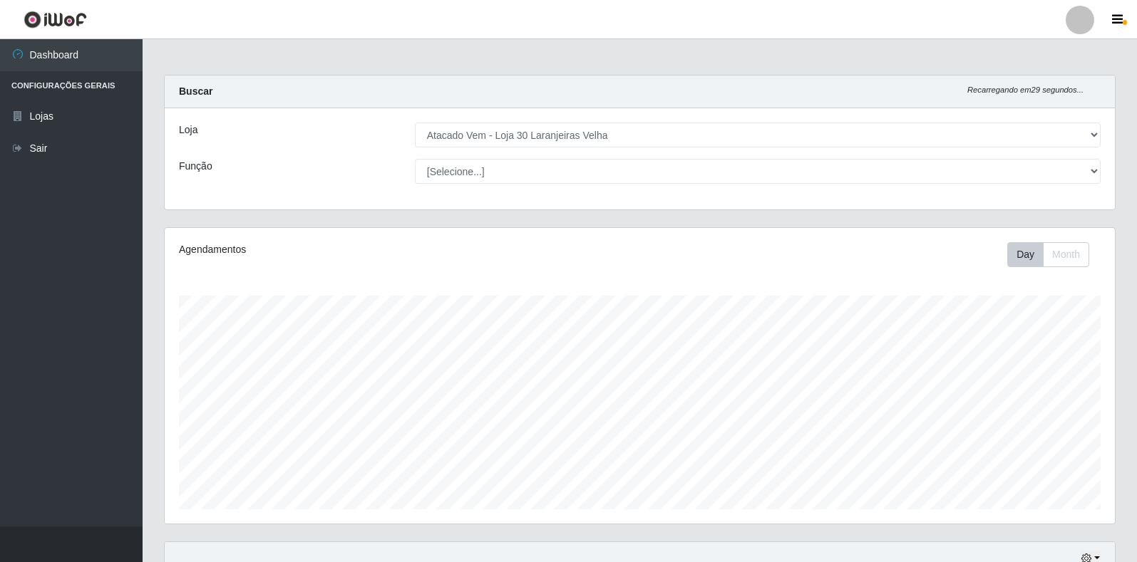
select select "495"
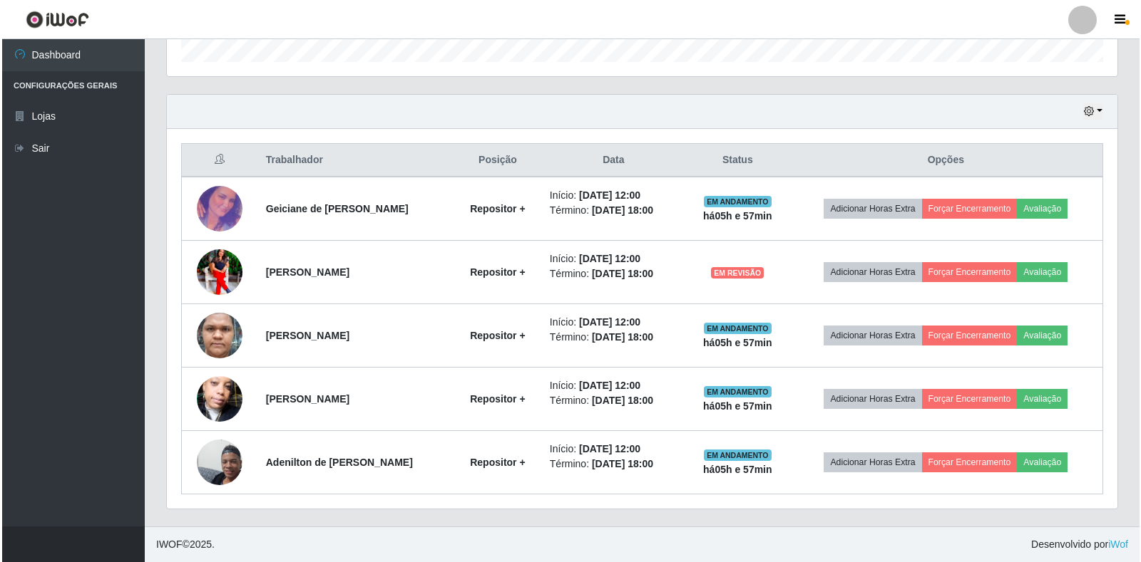
scroll to position [296, 950]
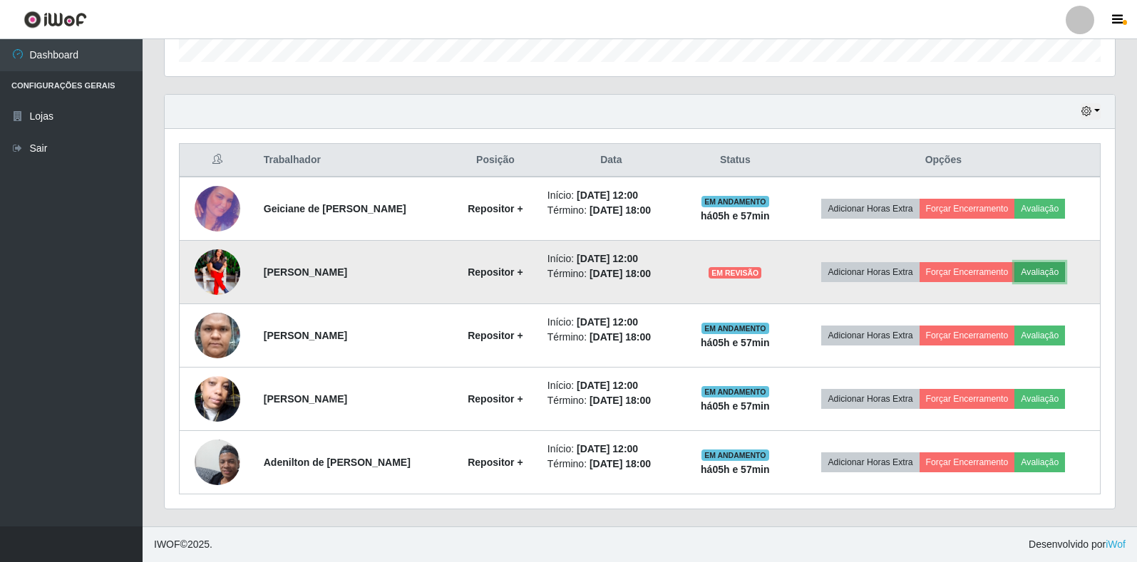
click at [1049, 268] on button "Avaliação" at bounding box center [1039, 272] width 51 height 20
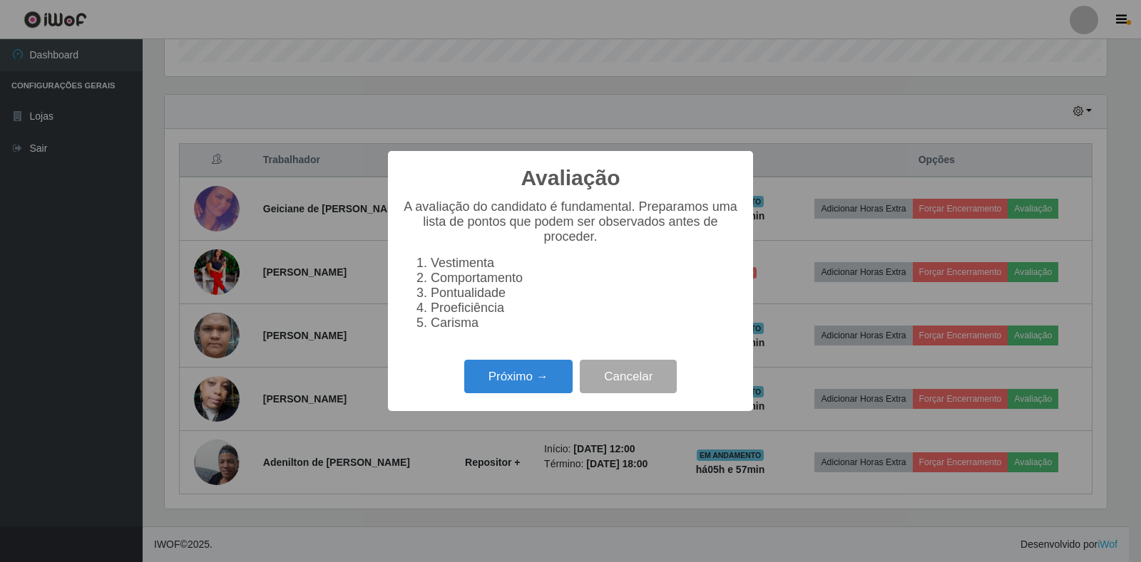
scroll to position [296, 942]
click at [497, 380] on button "Próximo →" at bounding box center [518, 377] width 108 height 34
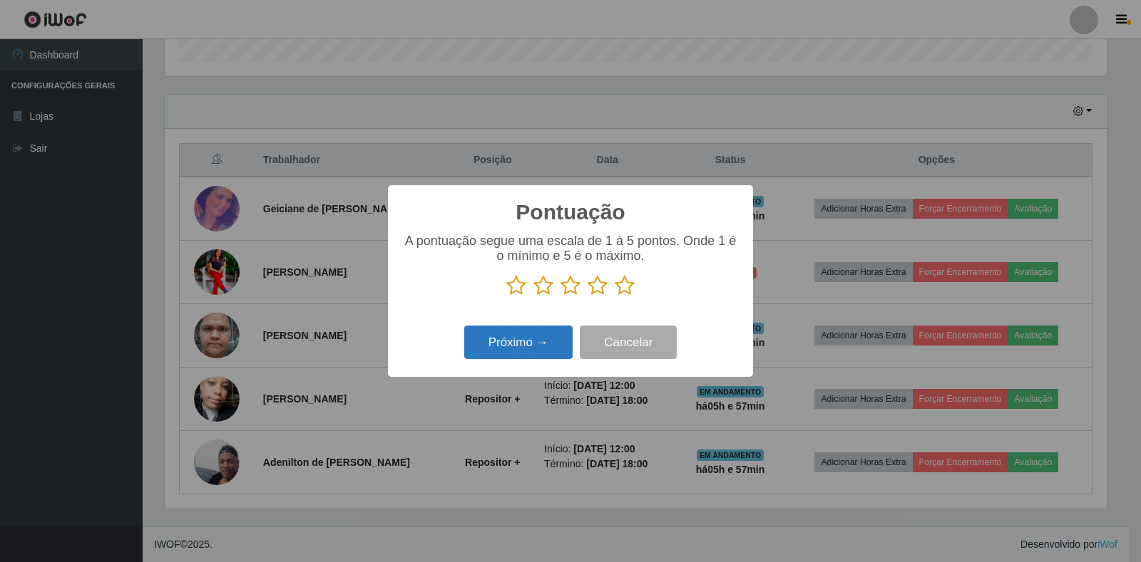
click at [510, 343] on button "Próximo →" at bounding box center [518, 343] width 108 height 34
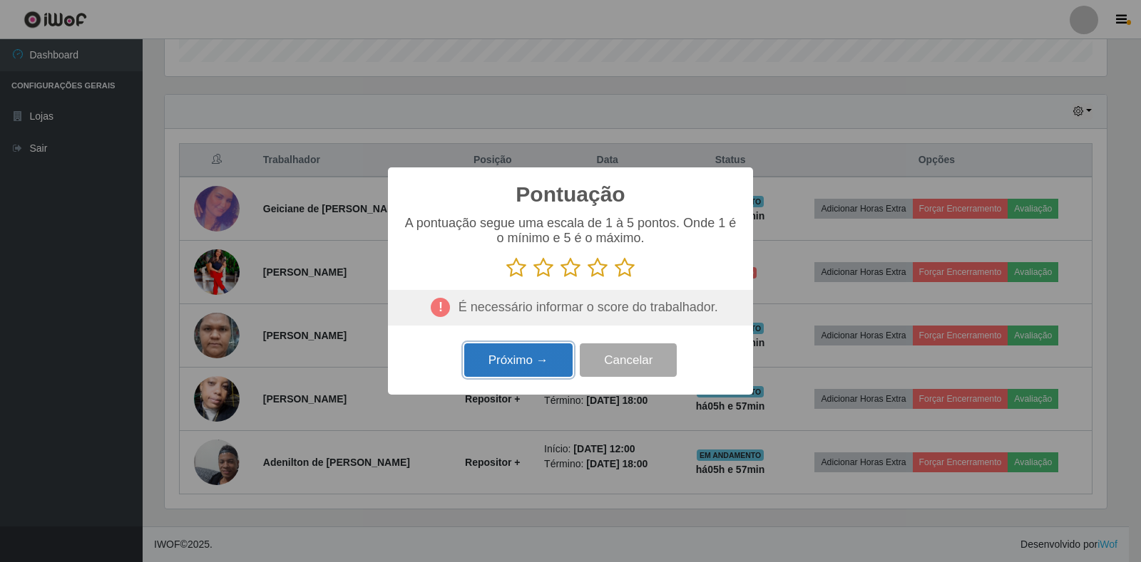
click at [518, 362] on button "Próximo →" at bounding box center [518, 361] width 108 height 34
click at [622, 270] on icon at bounding box center [624, 267] width 20 height 21
click at [614, 279] on input "radio" at bounding box center [614, 279] width 0 height 0
click at [540, 356] on button "Próximo →" at bounding box center [518, 361] width 108 height 34
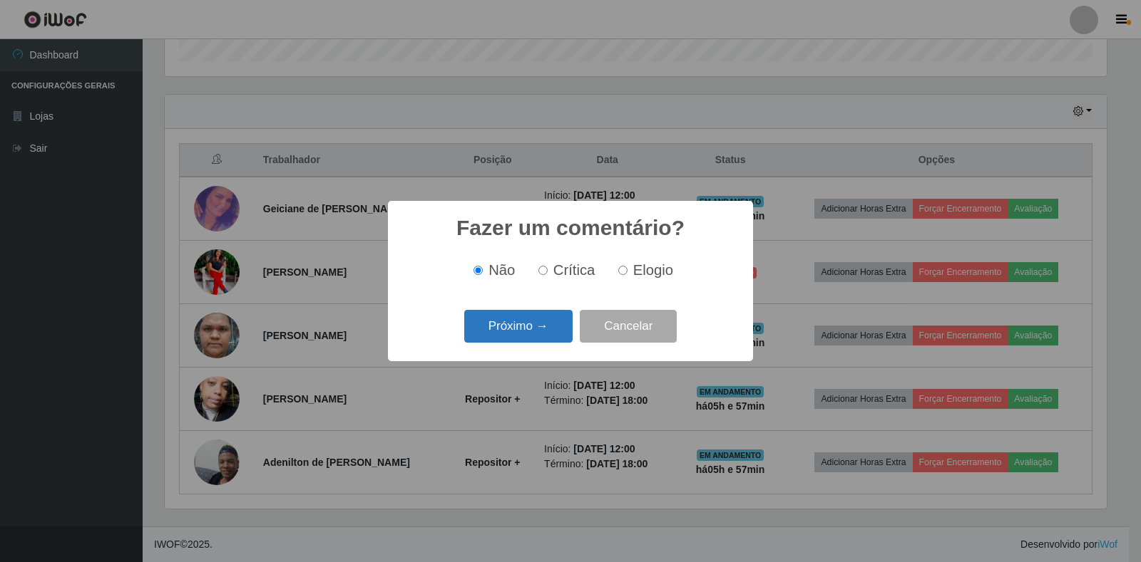
click at [552, 337] on button "Próximo →" at bounding box center [518, 327] width 108 height 34
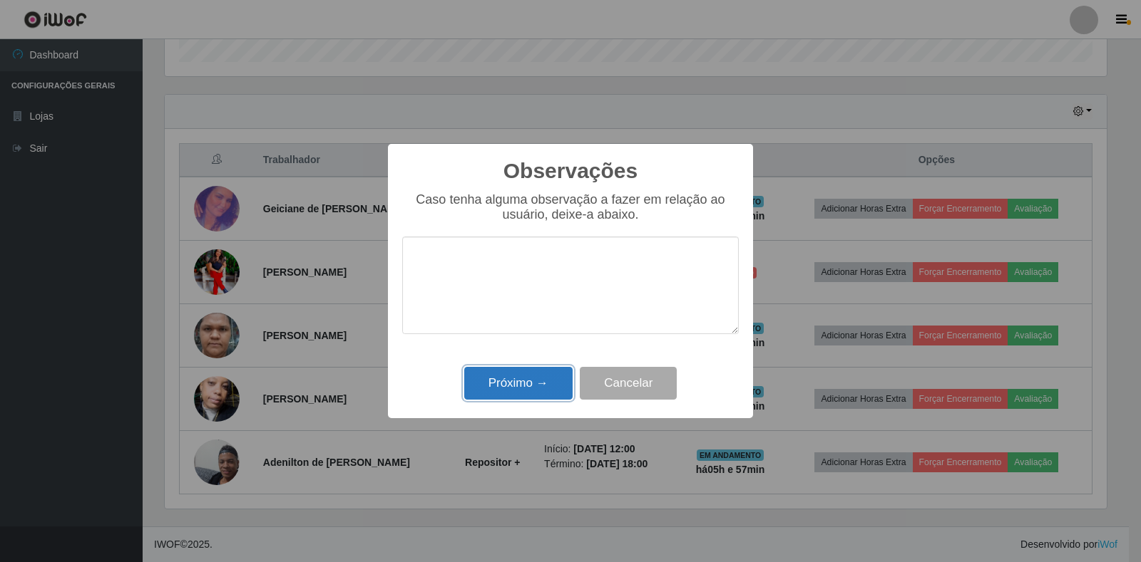
click at [532, 379] on button "Próximo →" at bounding box center [518, 384] width 108 height 34
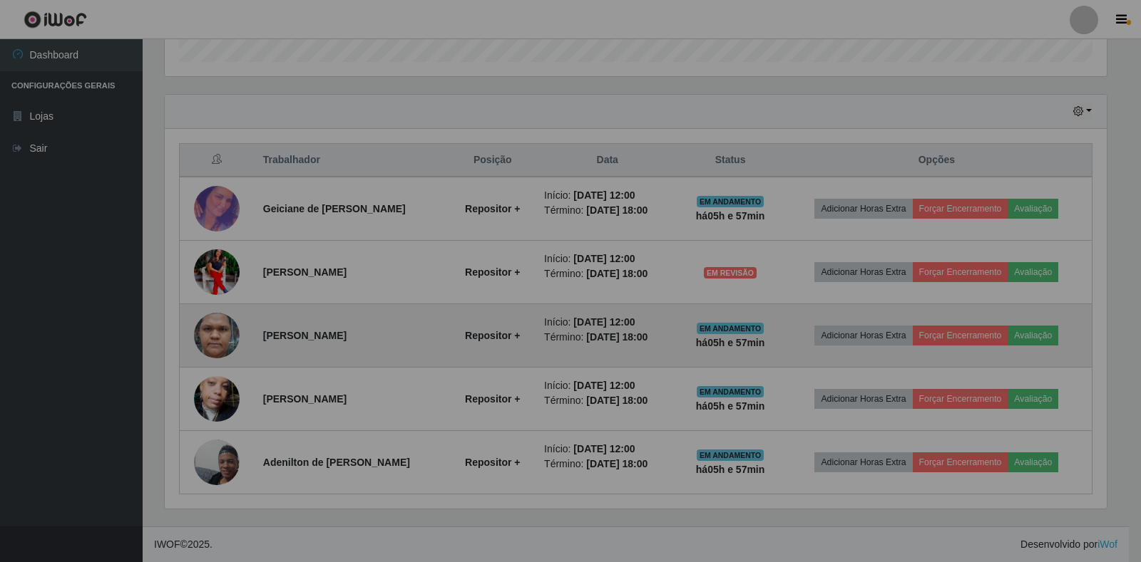
scroll to position [296, 950]
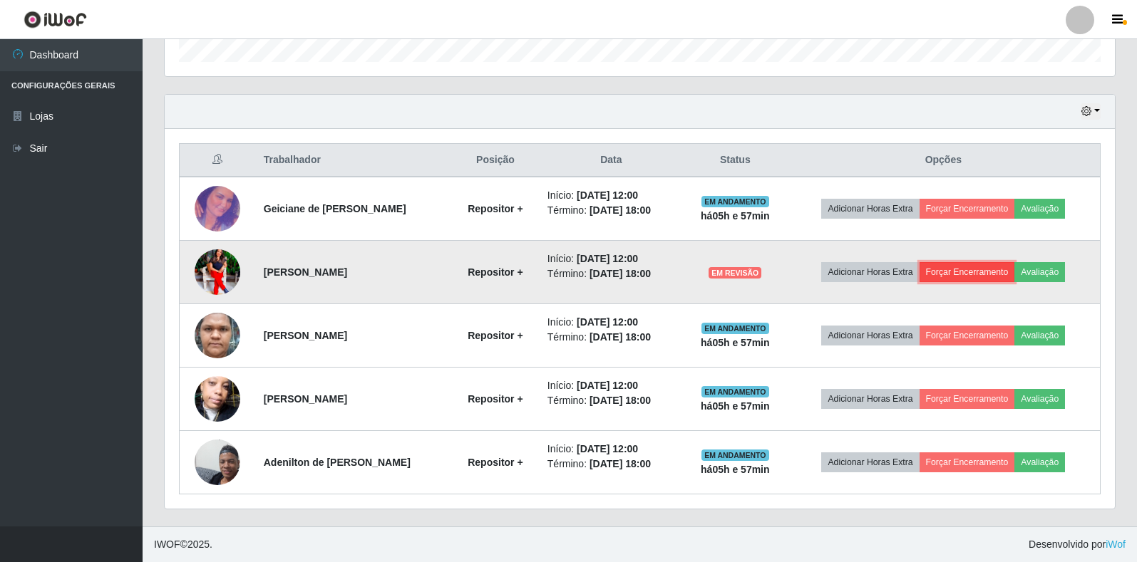
click at [976, 268] on button "Forçar Encerramento" at bounding box center [968, 272] width 96 height 20
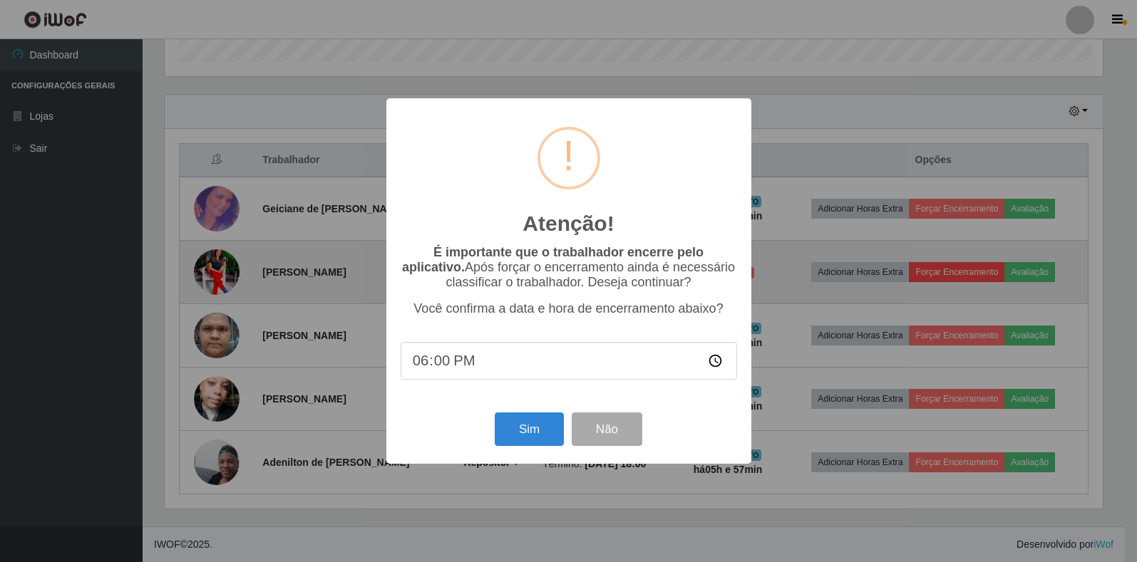
scroll to position [296, 942]
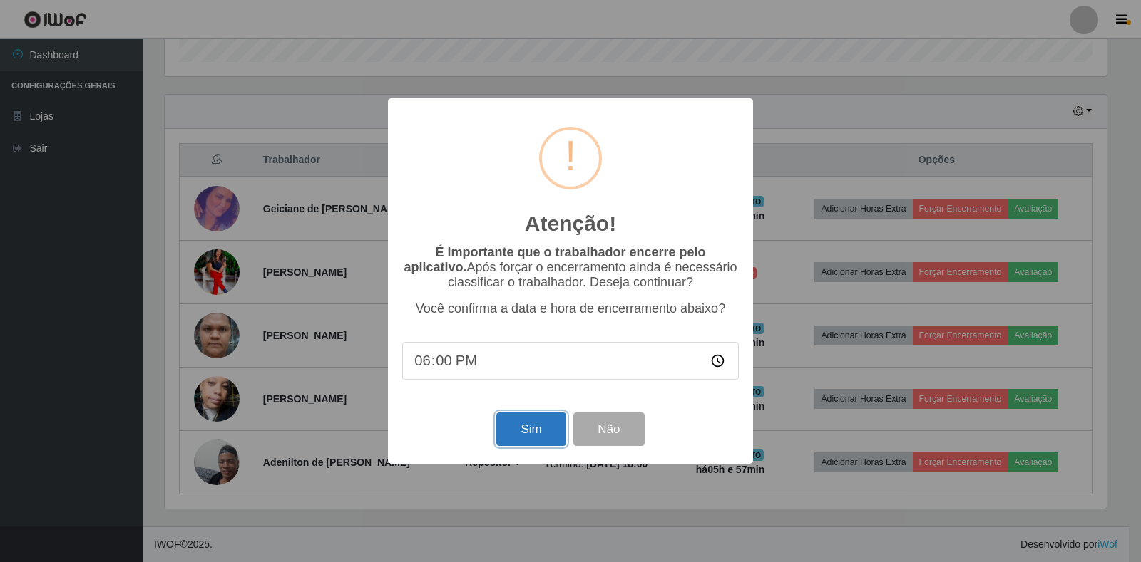
click at [540, 443] on button "Sim" at bounding box center [530, 430] width 69 height 34
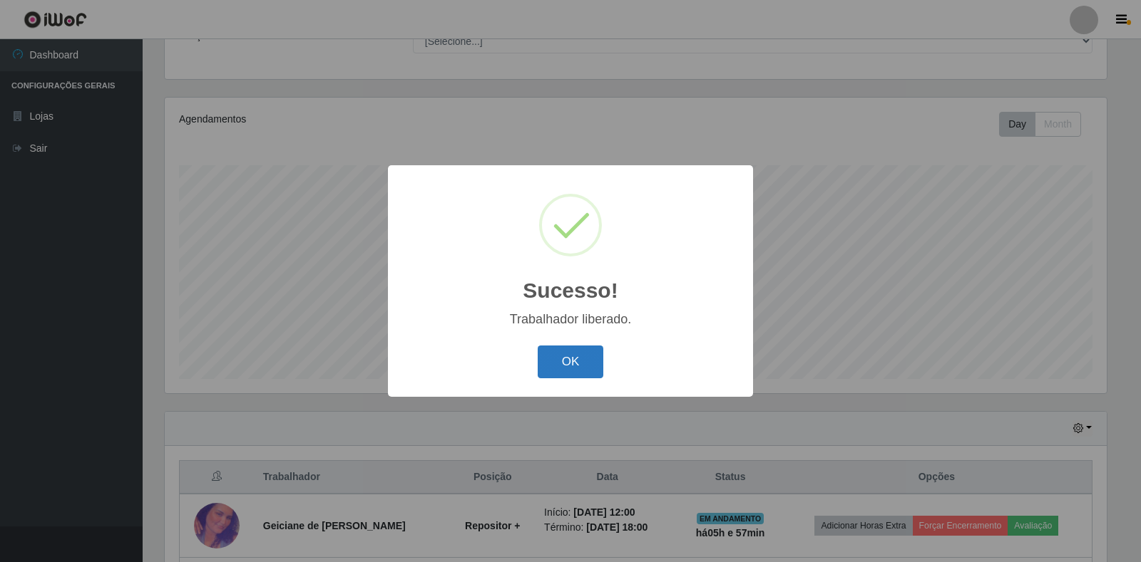
click at [579, 356] on button "OK" at bounding box center [570, 363] width 66 height 34
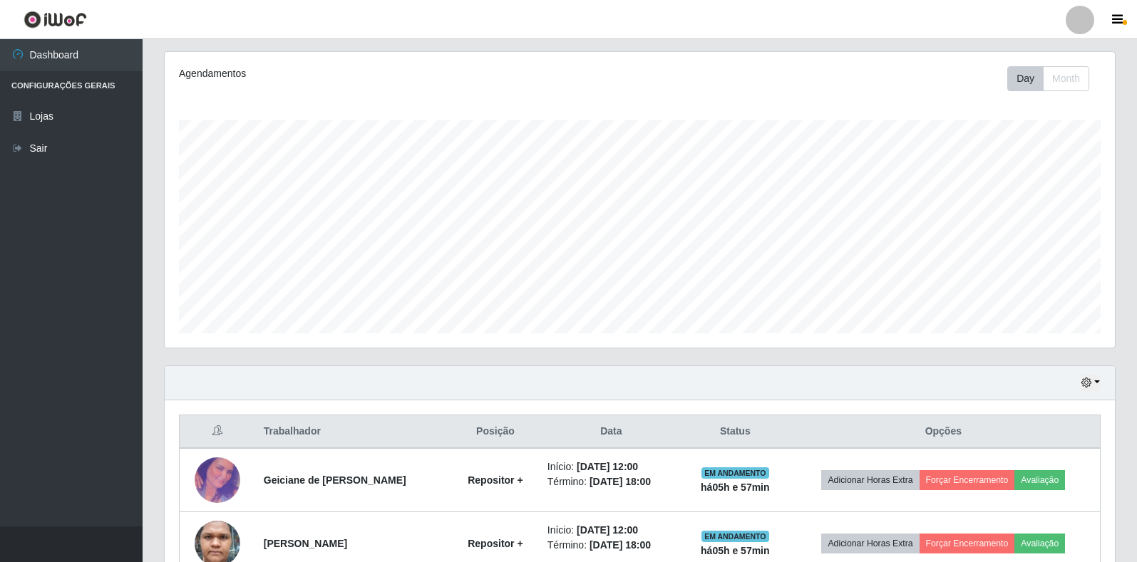
scroll to position [202, 0]
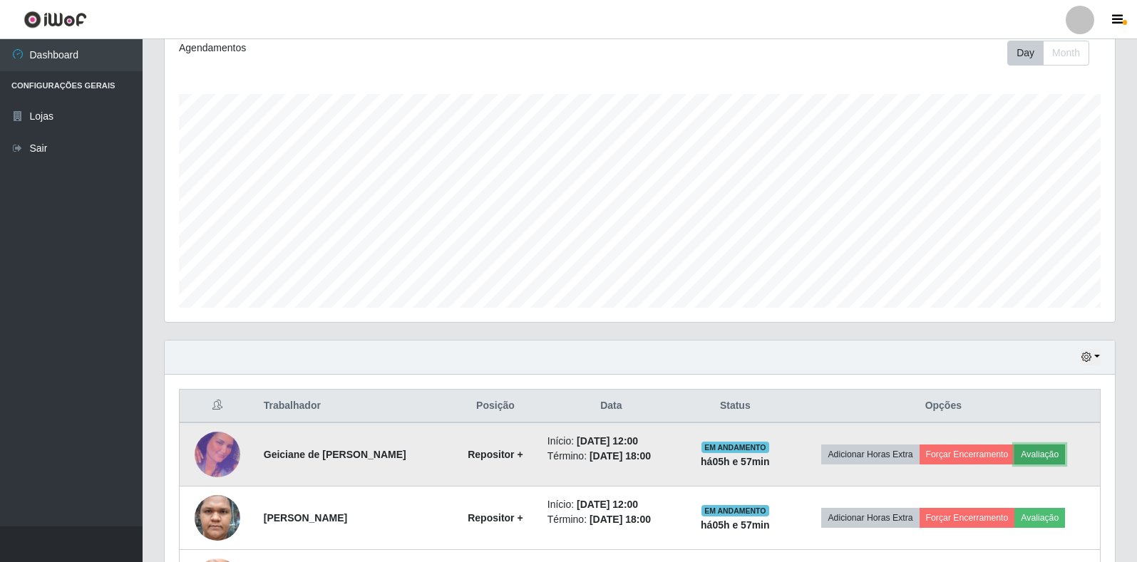
click at [1039, 447] on button "Avaliação" at bounding box center [1039, 455] width 51 height 20
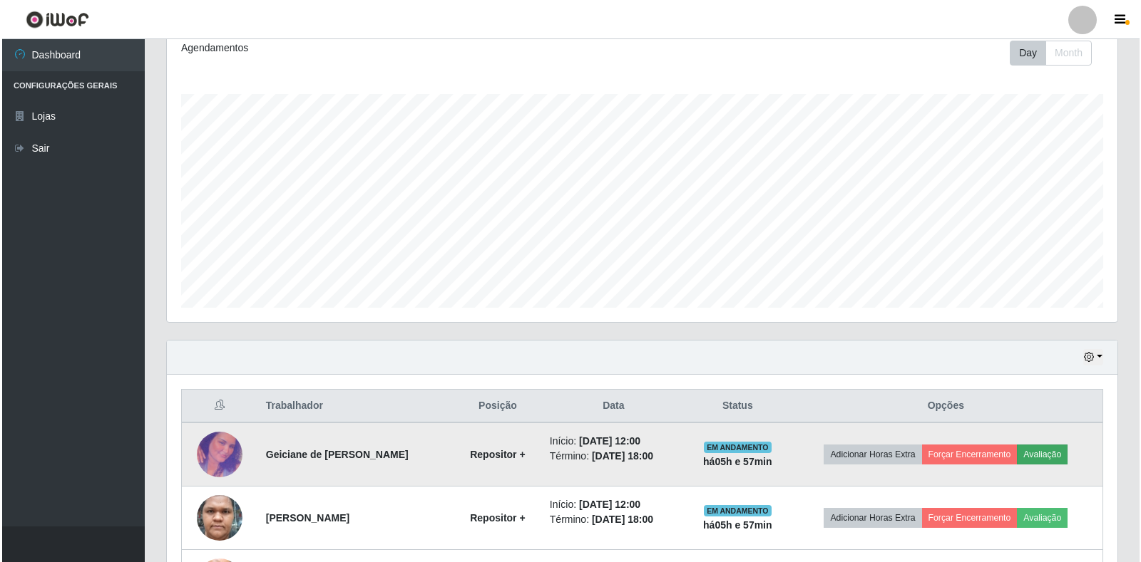
scroll to position [296, 942]
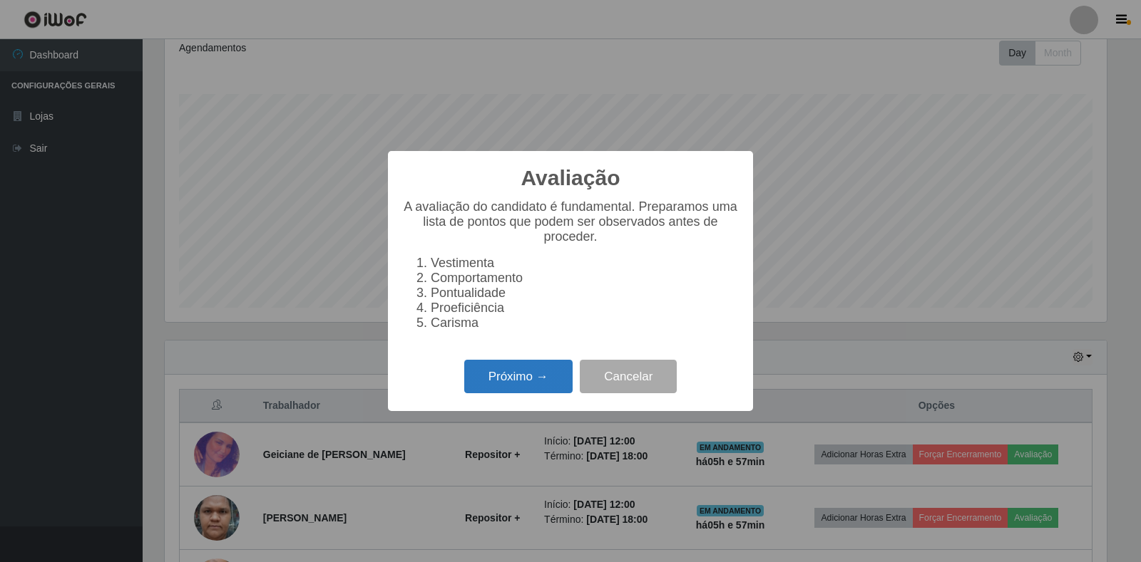
click at [544, 384] on button "Próximo →" at bounding box center [518, 377] width 108 height 34
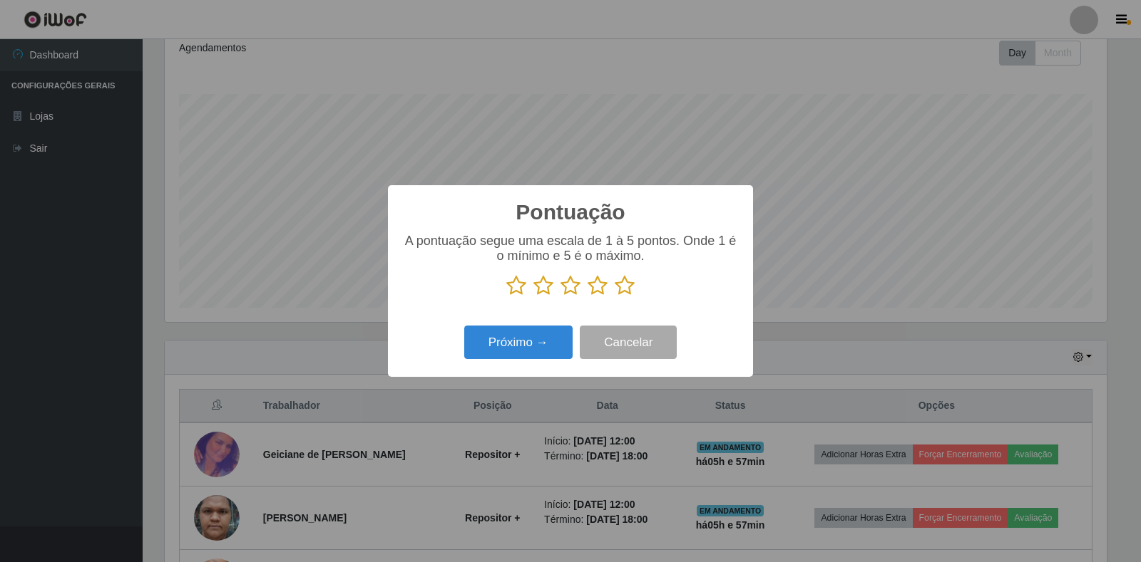
scroll to position [712558, 711912]
click at [617, 289] on icon at bounding box center [624, 285] width 20 height 21
click at [614, 297] on input "radio" at bounding box center [614, 297] width 0 height 0
click at [545, 357] on button "Próximo →" at bounding box center [518, 343] width 108 height 34
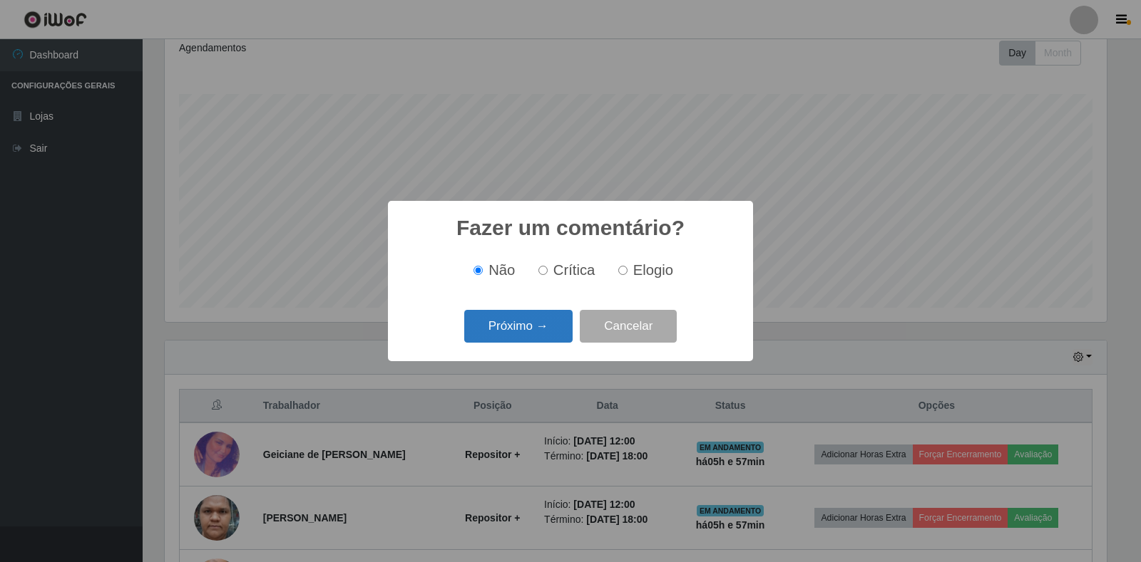
click at [551, 321] on button "Próximo →" at bounding box center [518, 327] width 108 height 34
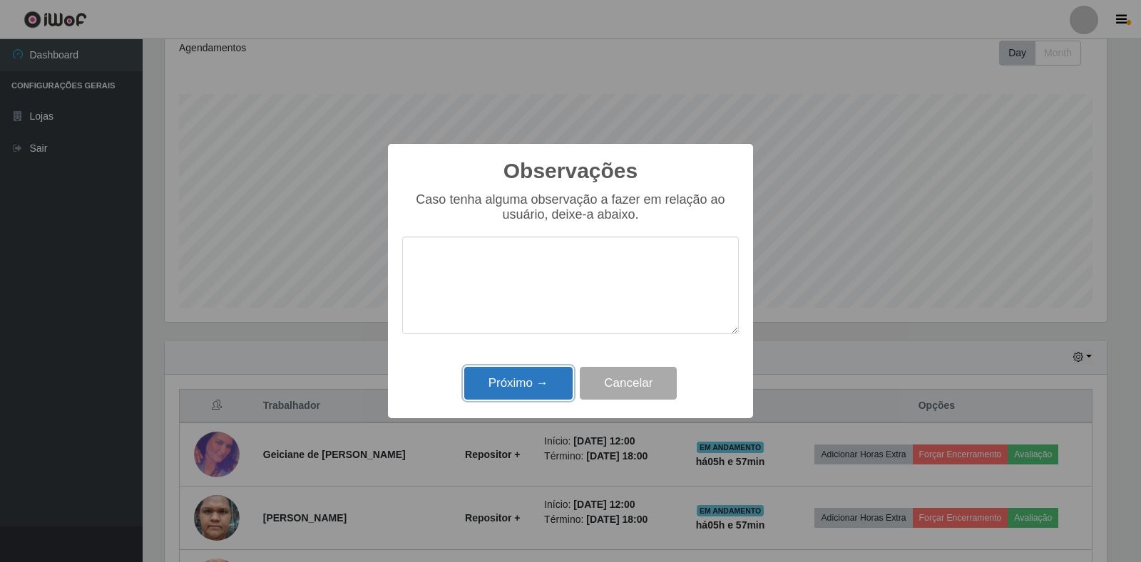
click at [545, 385] on button "Próximo →" at bounding box center [518, 384] width 108 height 34
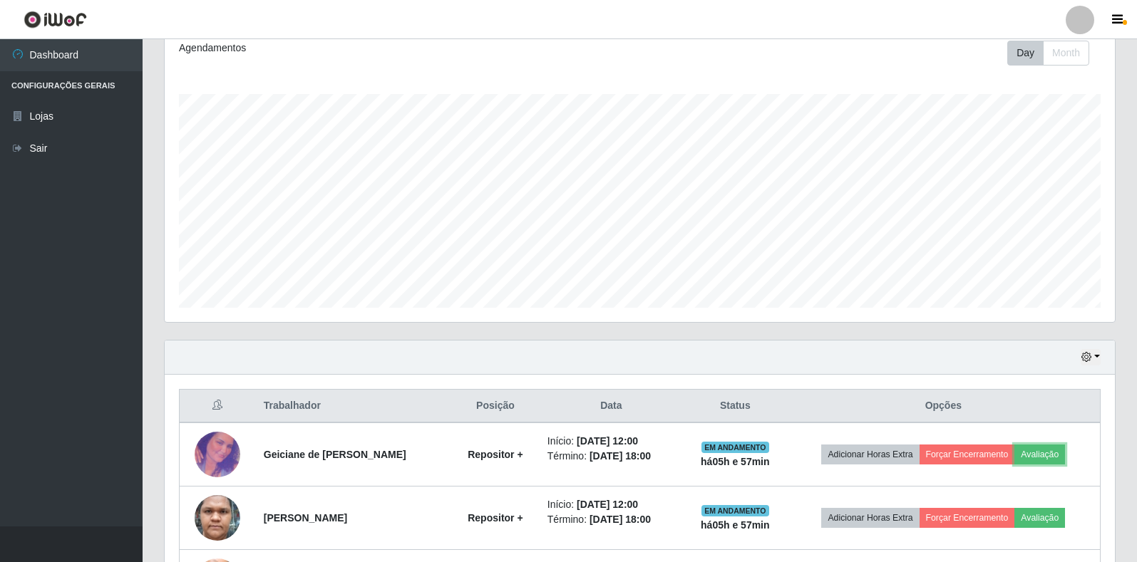
scroll to position [296, 950]
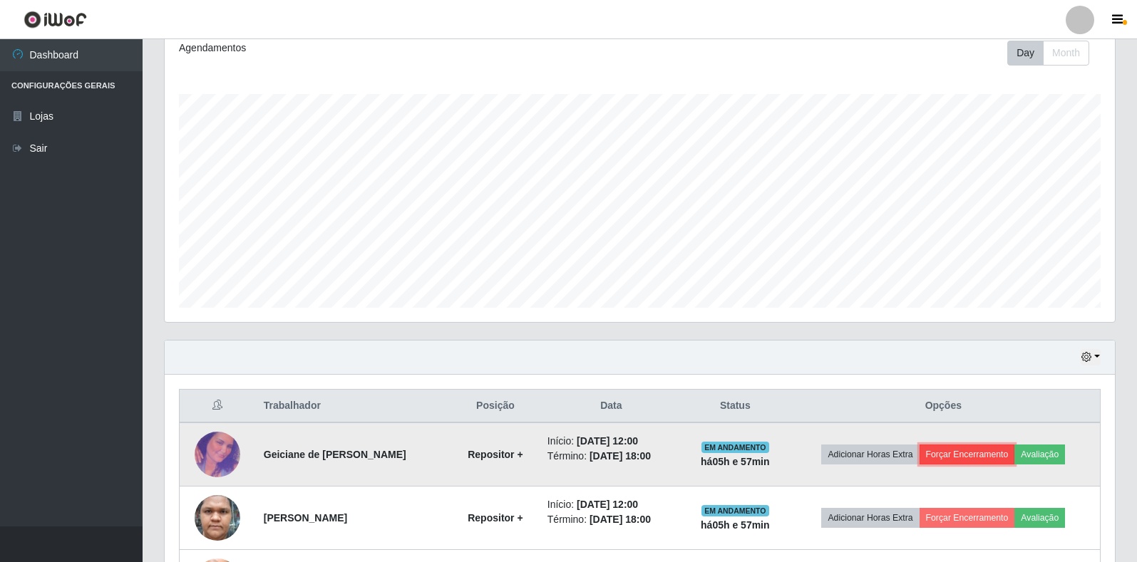
click at [992, 463] on button "Forçar Encerramento" at bounding box center [968, 455] width 96 height 20
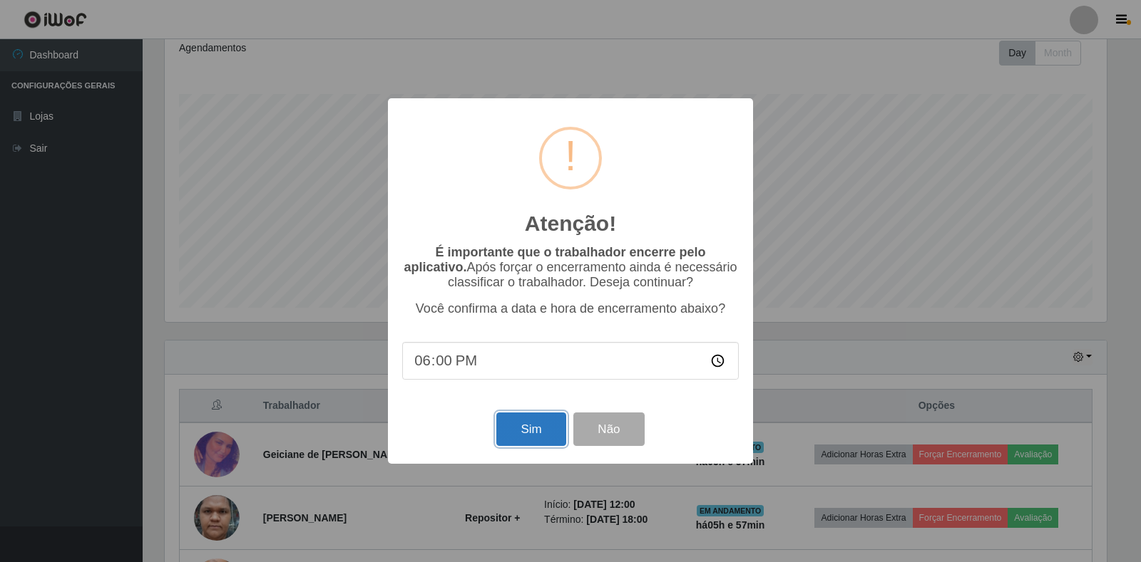
click at [524, 443] on button "Sim" at bounding box center [530, 430] width 69 height 34
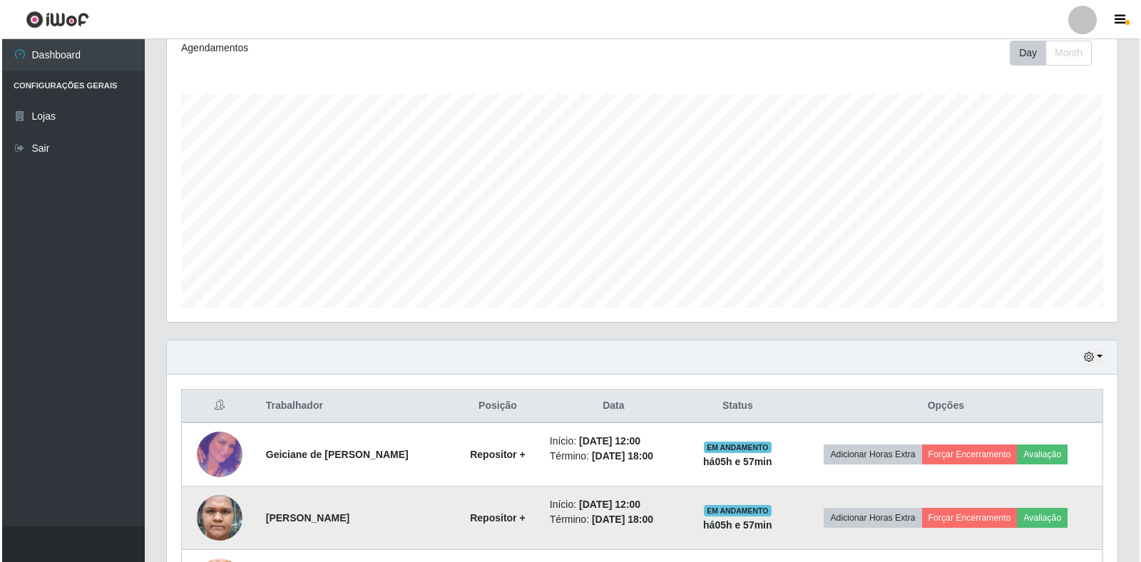
scroll to position [0, 0]
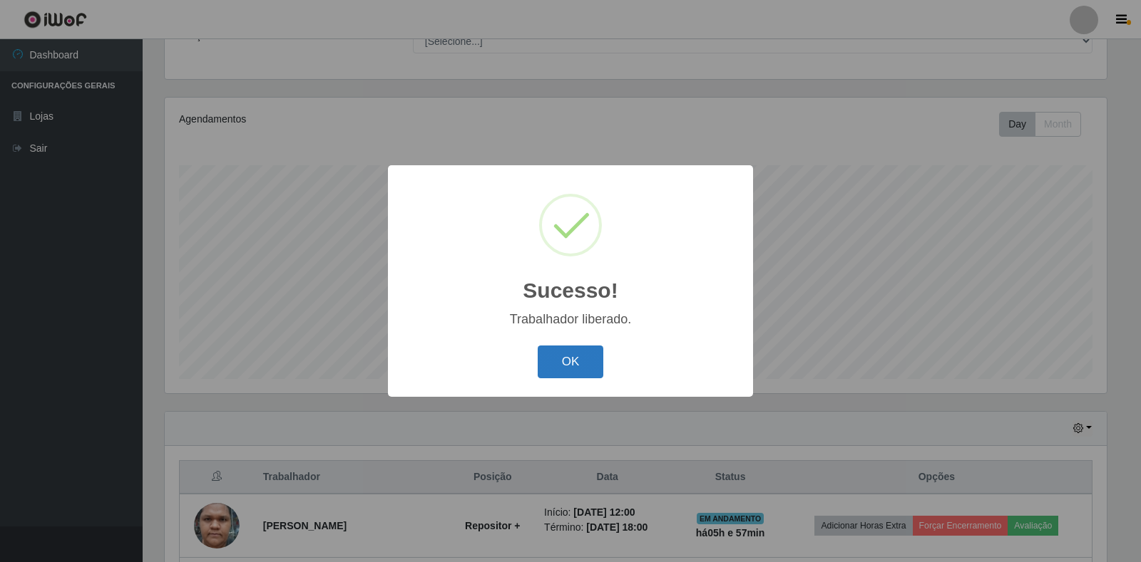
click at [582, 357] on button "OK" at bounding box center [570, 363] width 66 height 34
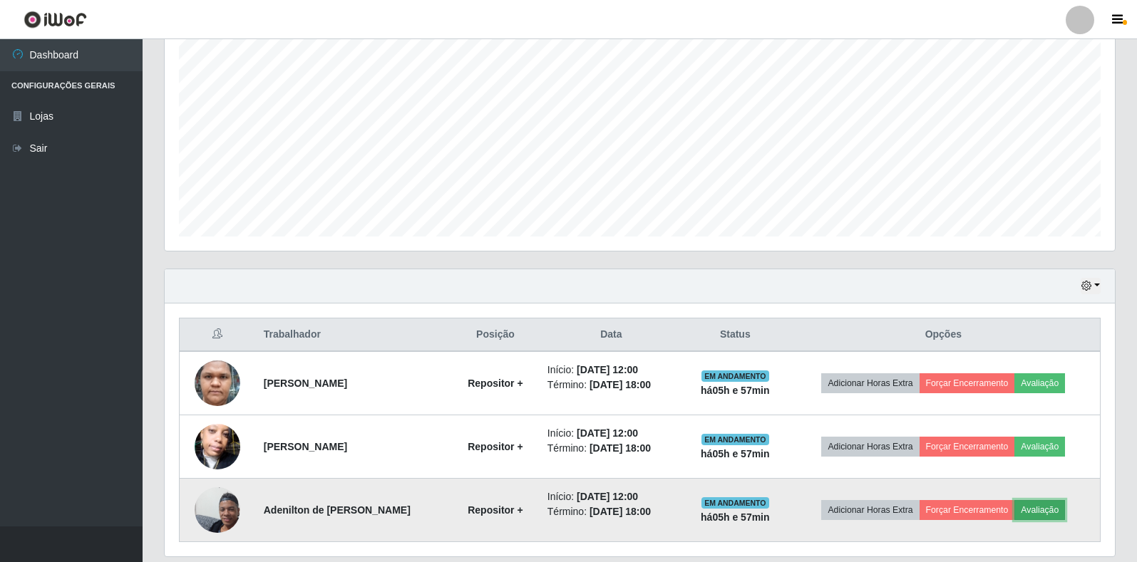
click at [1053, 506] on button "Avaliação" at bounding box center [1039, 510] width 51 height 20
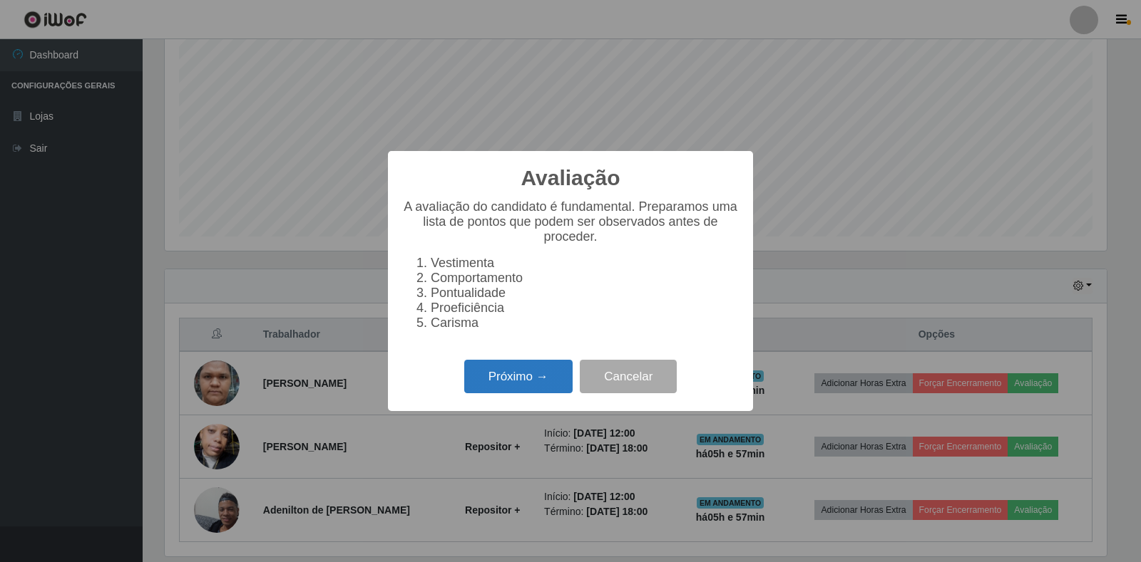
click at [529, 381] on button "Próximo →" at bounding box center [518, 377] width 108 height 34
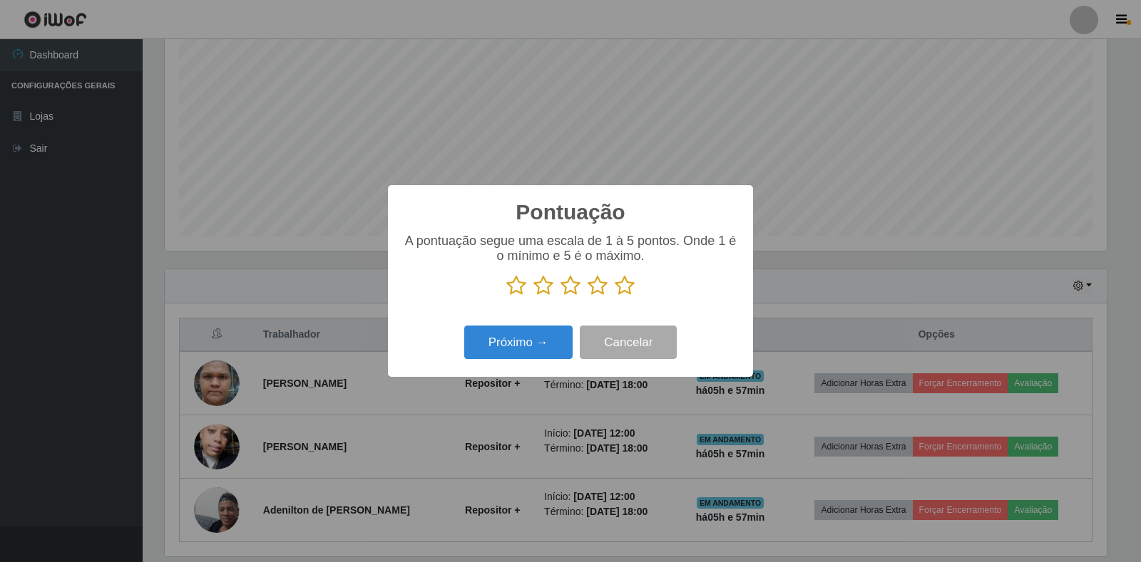
click at [619, 291] on icon at bounding box center [624, 285] width 20 height 21
click at [614, 297] on input "radio" at bounding box center [614, 297] width 0 height 0
click at [550, 342] on button "Próximo →" at bounding box center [518, 343] width 108 height 34
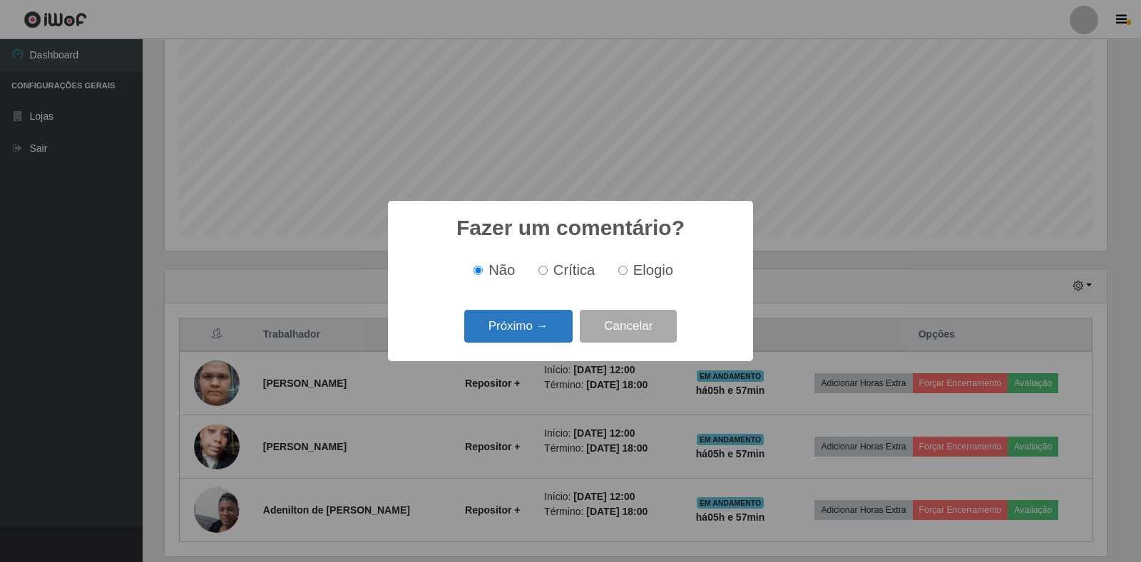
click at [551, 324] on button "Próximo →" at bounding box center [518, 327] width 108 height 34
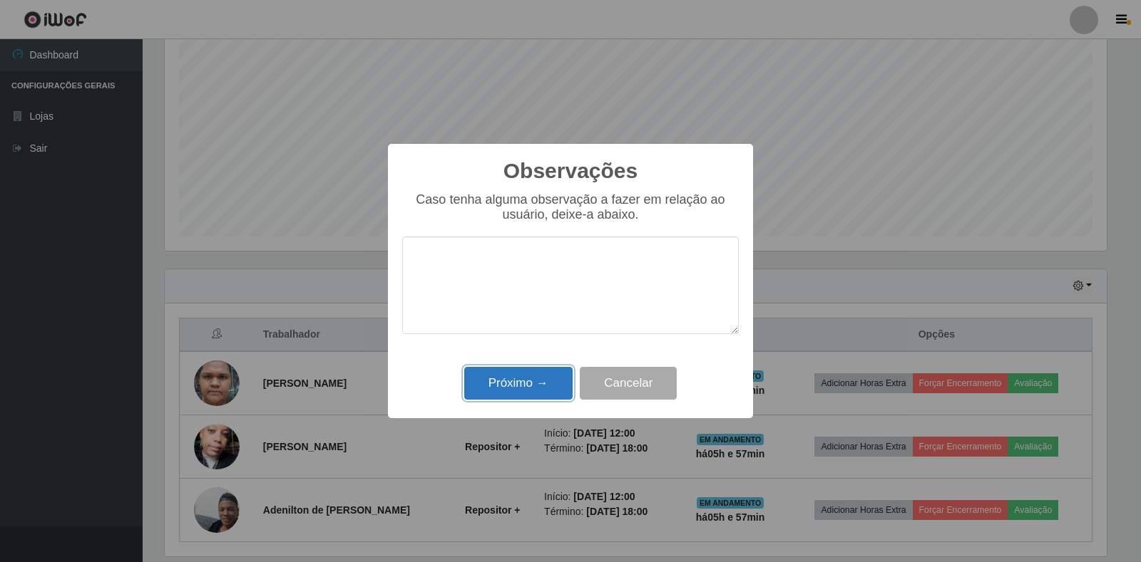
click at [541, 392] on button "Próximo →" at bounding box center [518, 384] width 108 height 34
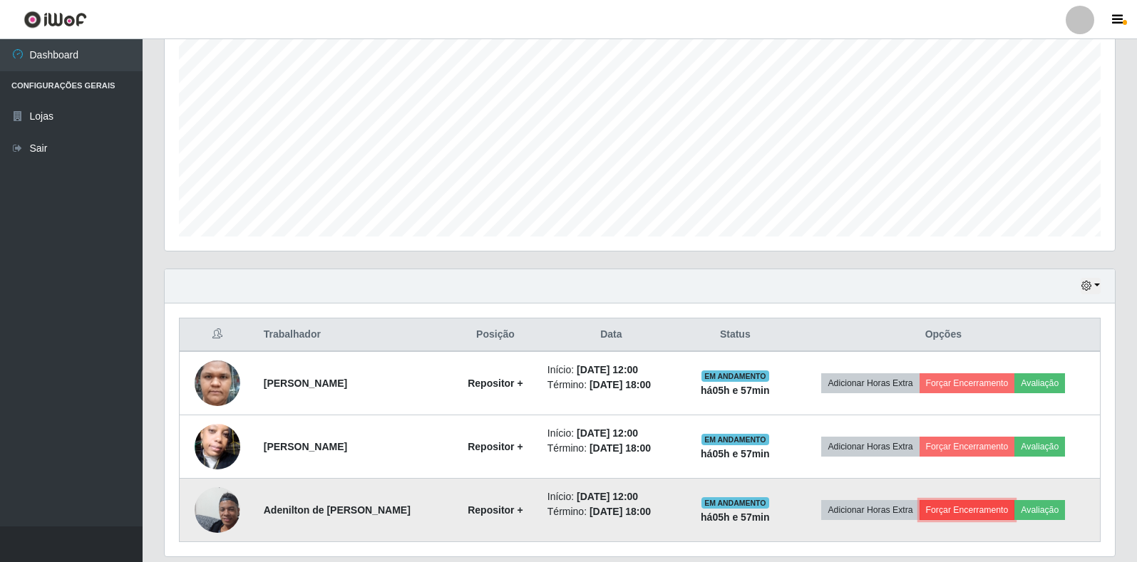
click at [972, 512] on button "Forçar Encerramento" at bounding box center [968, 510] width 96 height 20
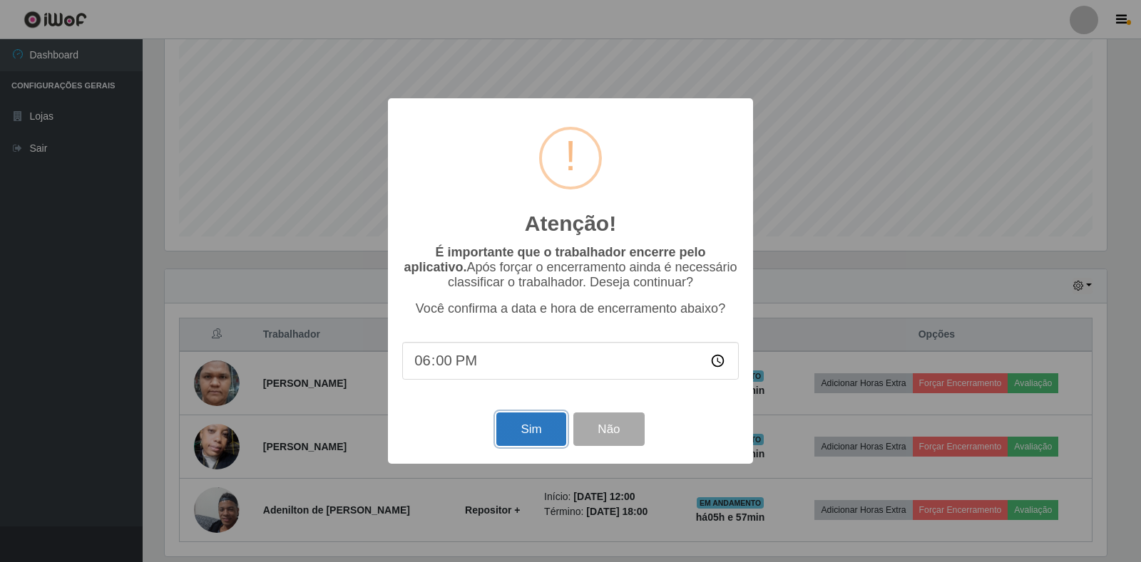
click at [550, 434] on button "Sim" at bounding box center [530, 430] width 69 height 34
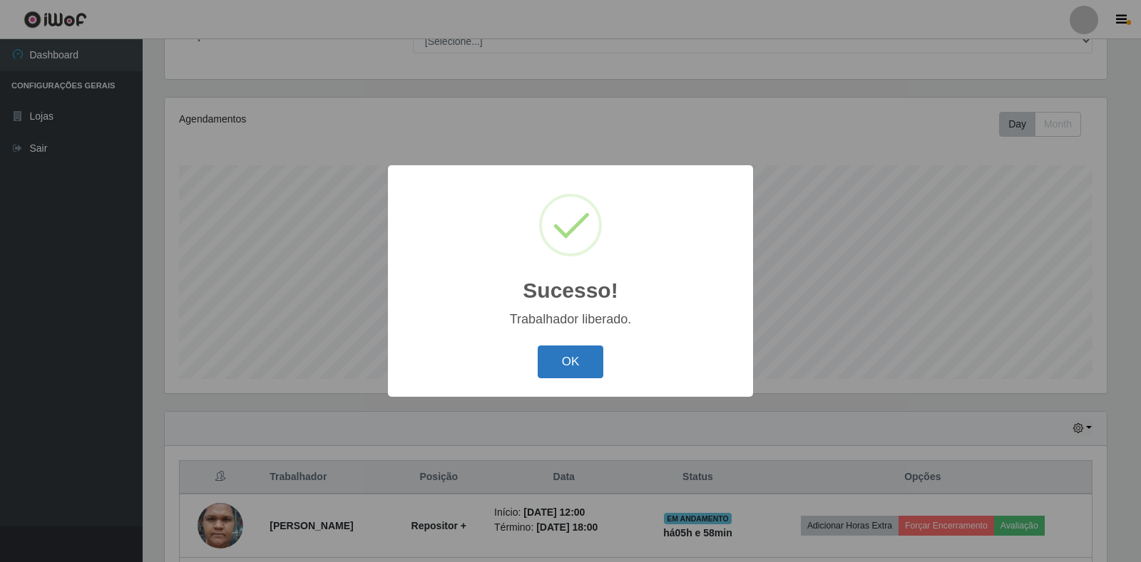
click at [568, 357] on button "OK" at bounding box center [570, 363] width 66 height 34
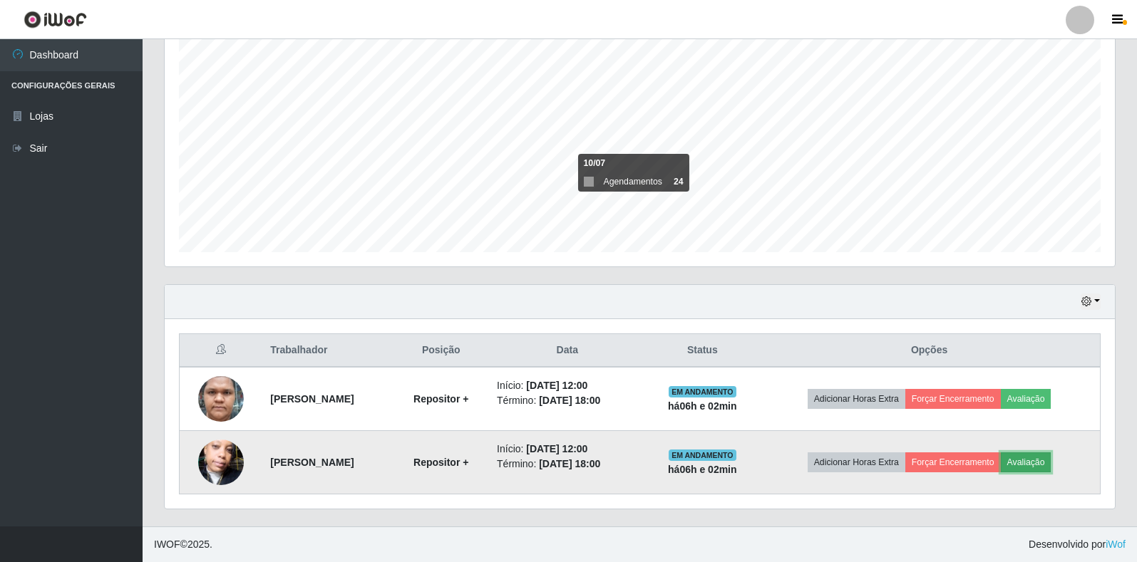
click at [1036, 459] on button "Avaliação" at bounding box center [1026, 463] width 51 height 20
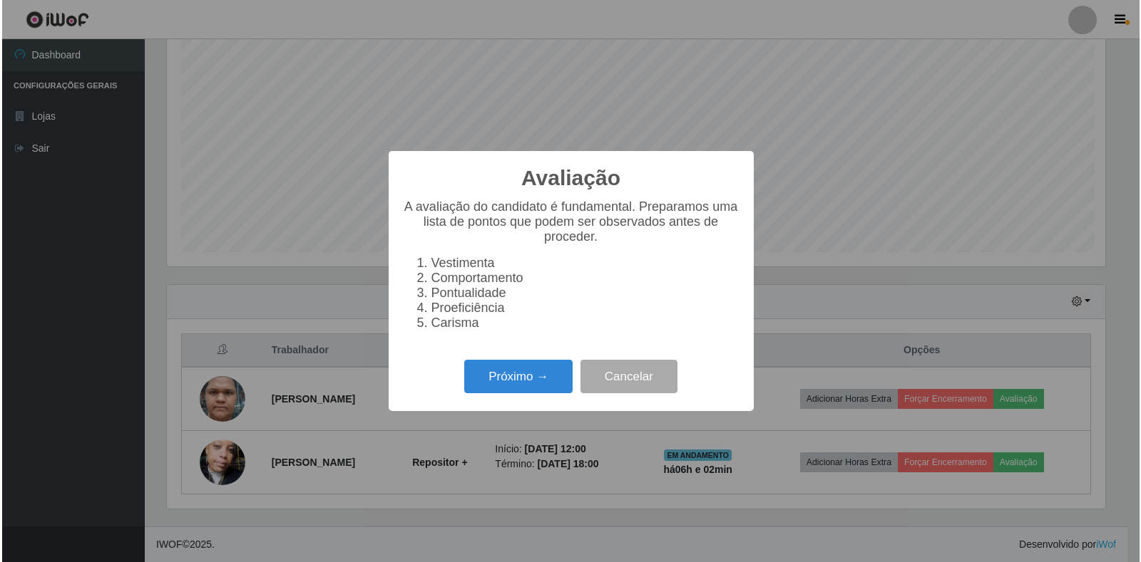
scroll to position [296, 942]
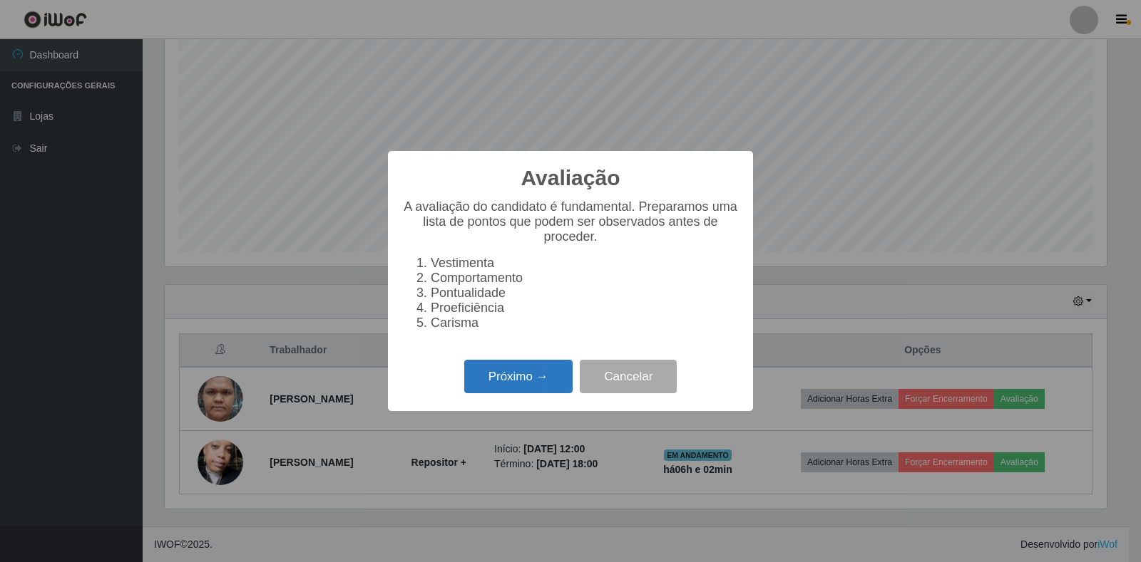
click at [509, 379] on button "Próximo →" at bounding box center [518, 377] width 108 height 34
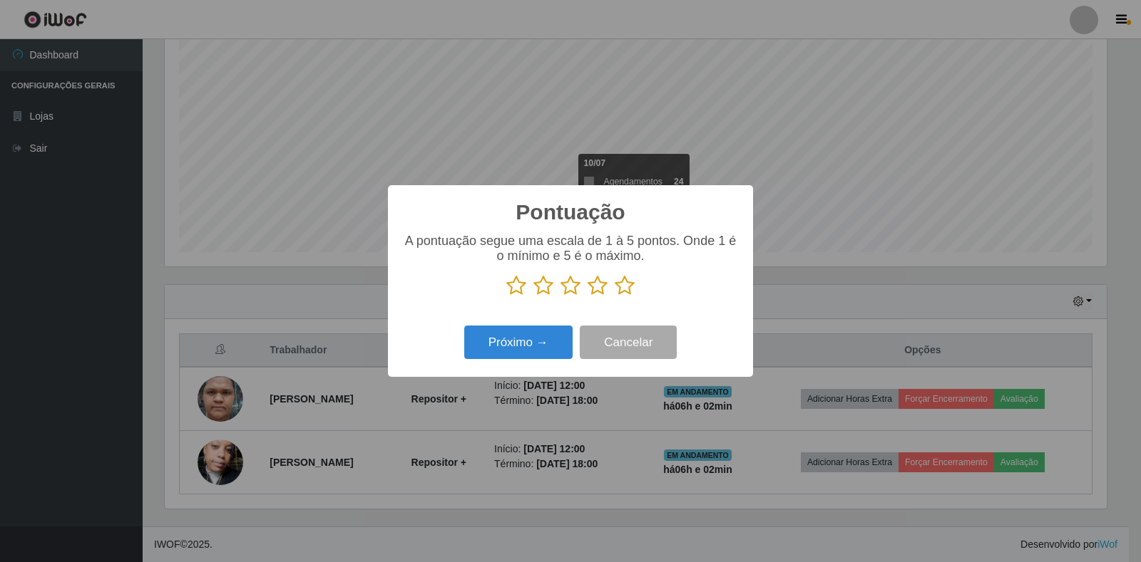
click at [628, 288] on icon at bounding box center [624, 285] width 20 height 21
click at [614, 297] on input "radio" at bounding box center [614, 297] width 0 height 0
click at [533, 335] on button "Próximo →" at bounding box center [518, 343] width 108 height 34
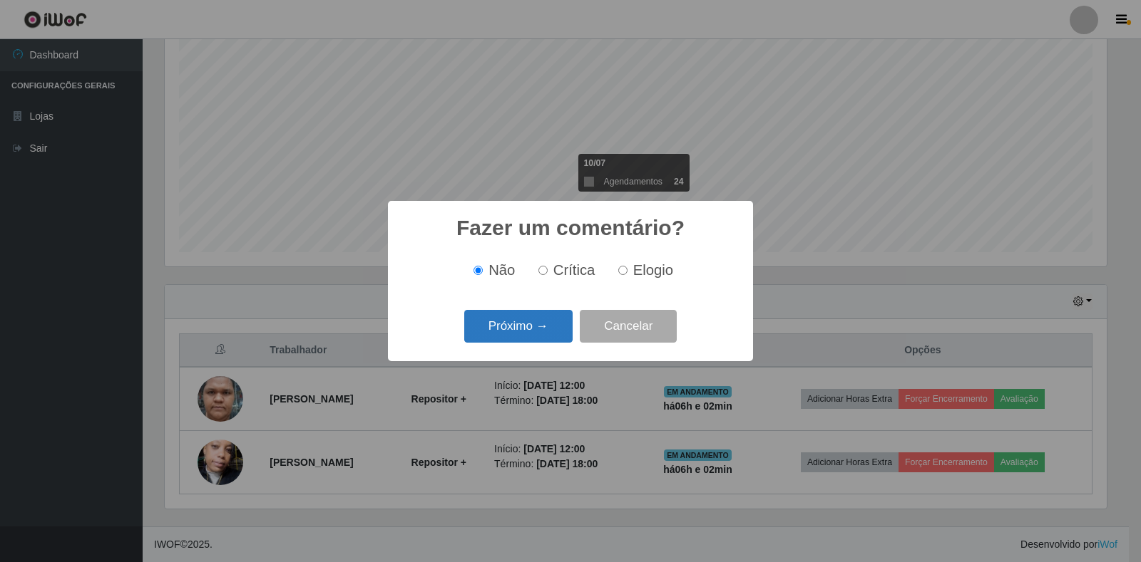
click at [552, 328] on button "Próximo →" at bounding box center [518, 327] width 108 height 34
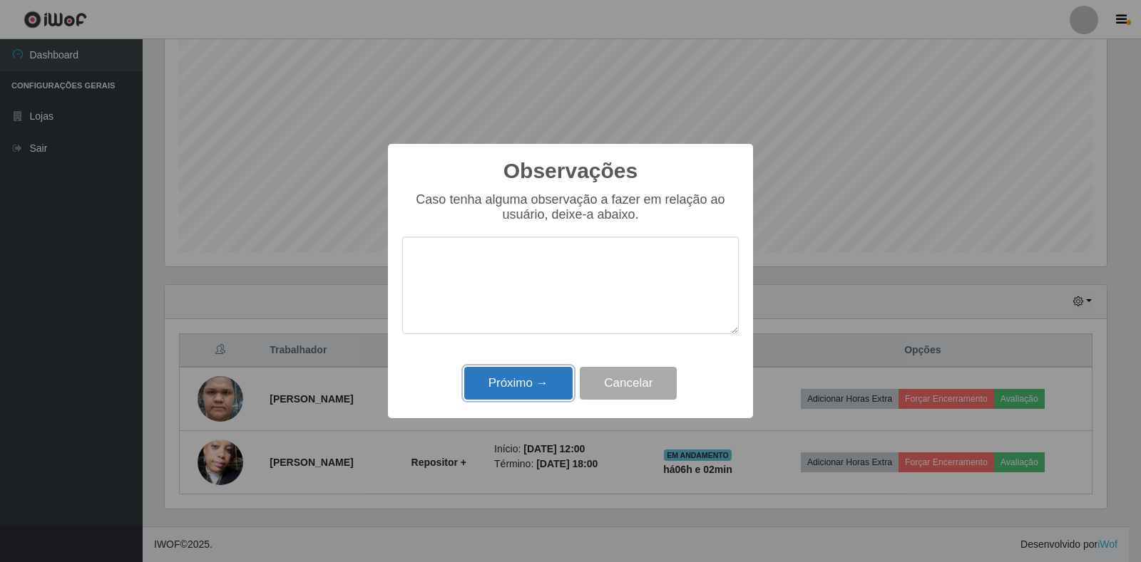
click at [540, 390] on button "Próximo →" at bounding box center [518, 384] width 108 height 34
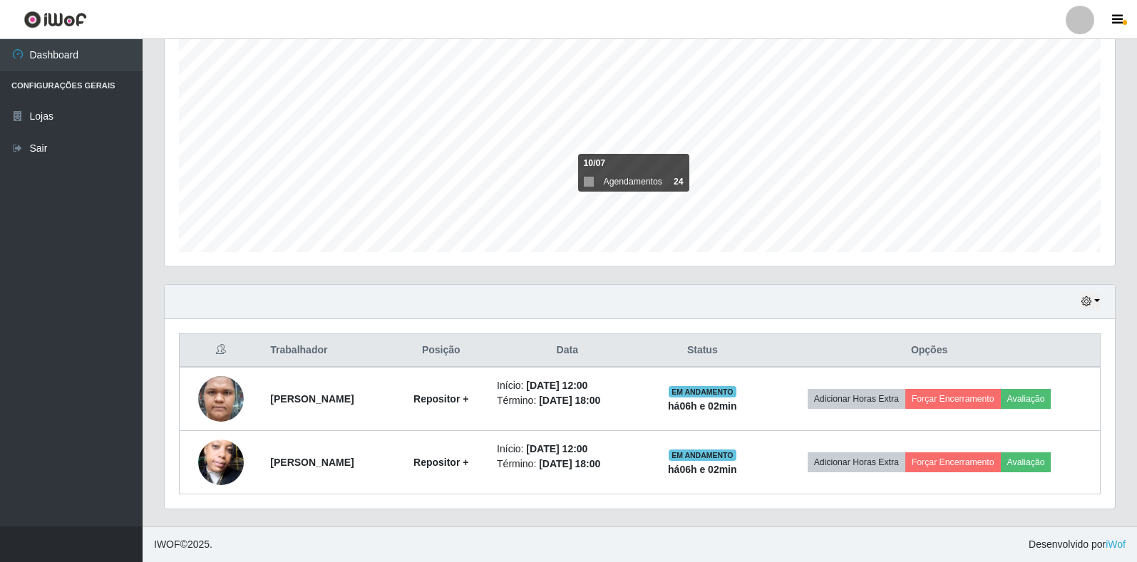
scroll to position [296, 950]
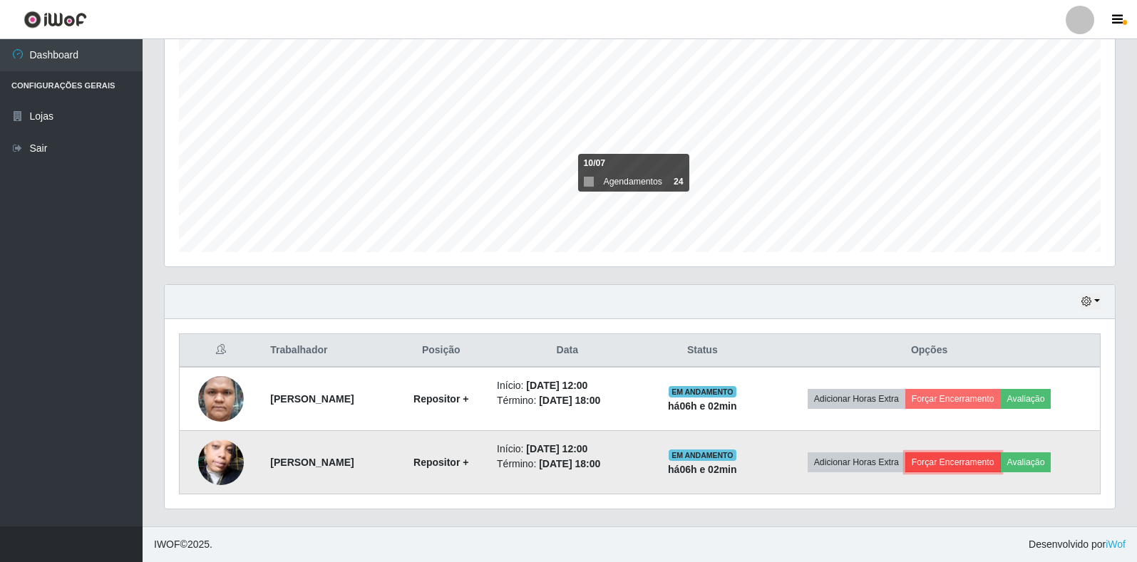
click at [979, 466] on button "Forçar Encerramento" at bounding box center [953, 463] width 96 height 20
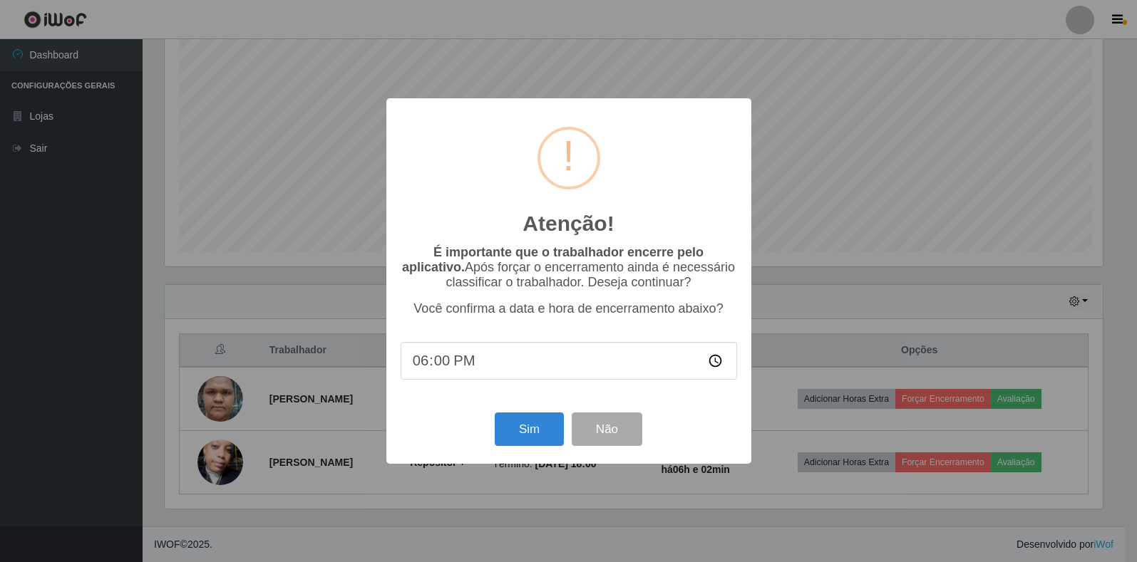
scroll to position [296, 942]
click at [528, 439] on button "Sim" at bounding box center [530, 430] width 69 height 34
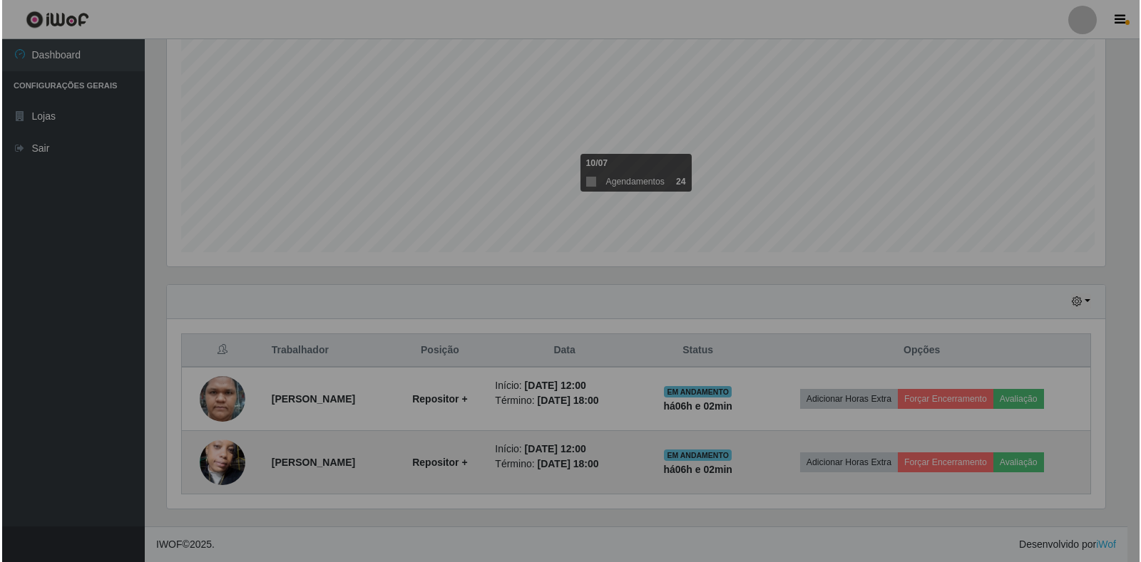
scroll to position [296, 950]
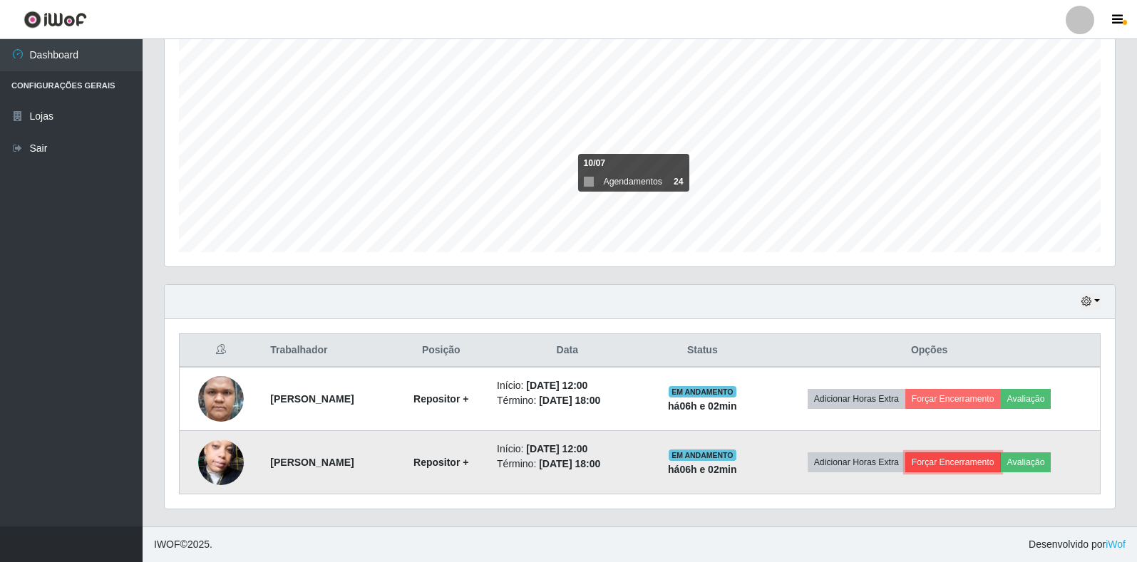
click at [994, 461] on button "Forçar Encerramento" at bounding box center [953, 463] width 96 height 20
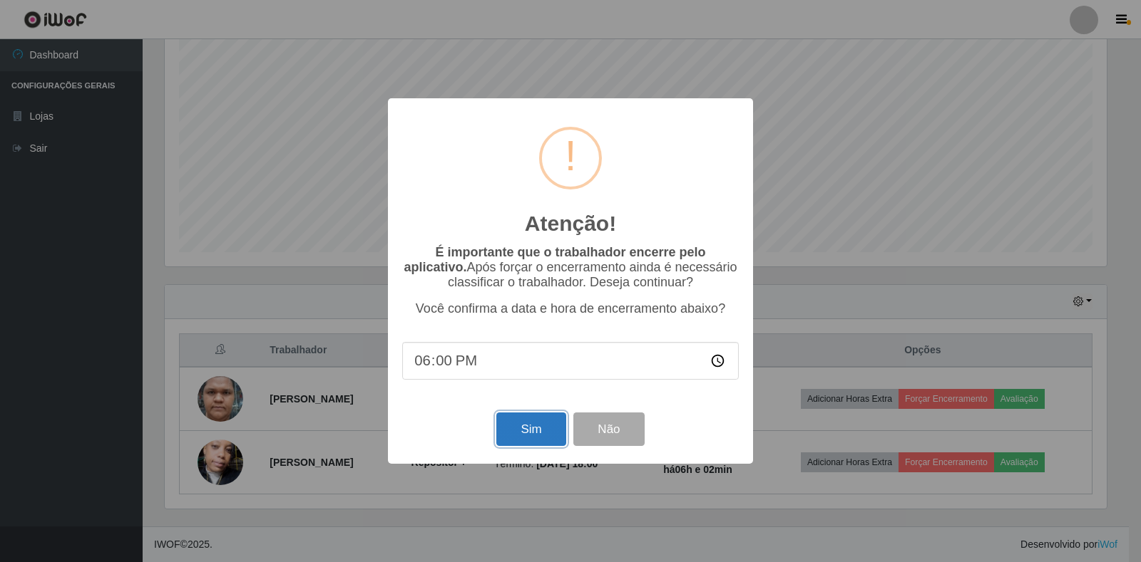
click at [530, 426] on button "Sim" at bounding box center [530, 430] width 69 height 34
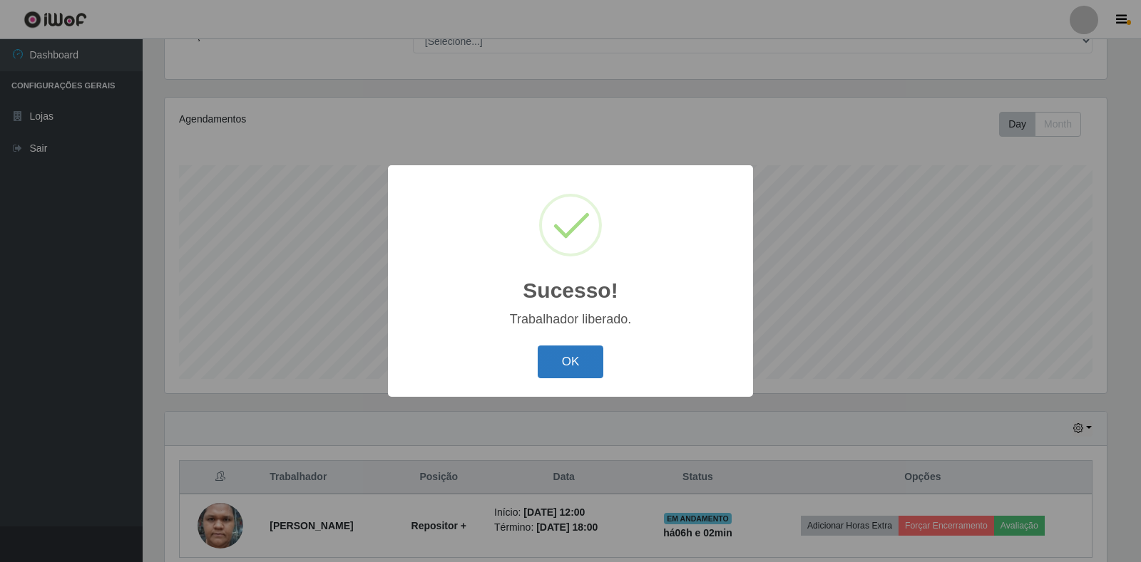
click at [556, 368] on button "OK" at bounding box center [570, 363] width 66 height 34
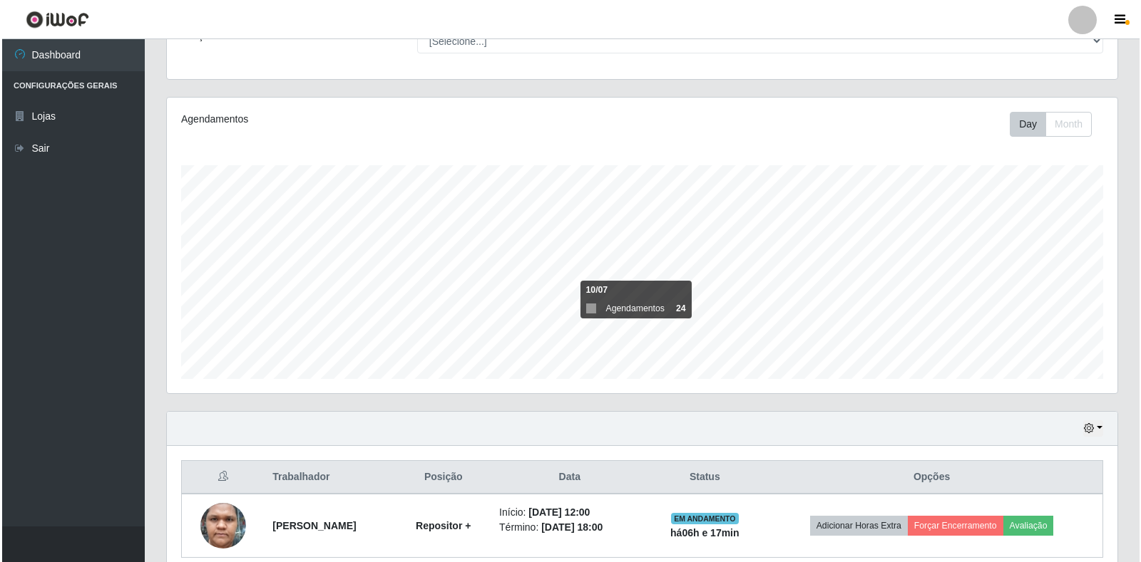
scroll to position [296, 950]
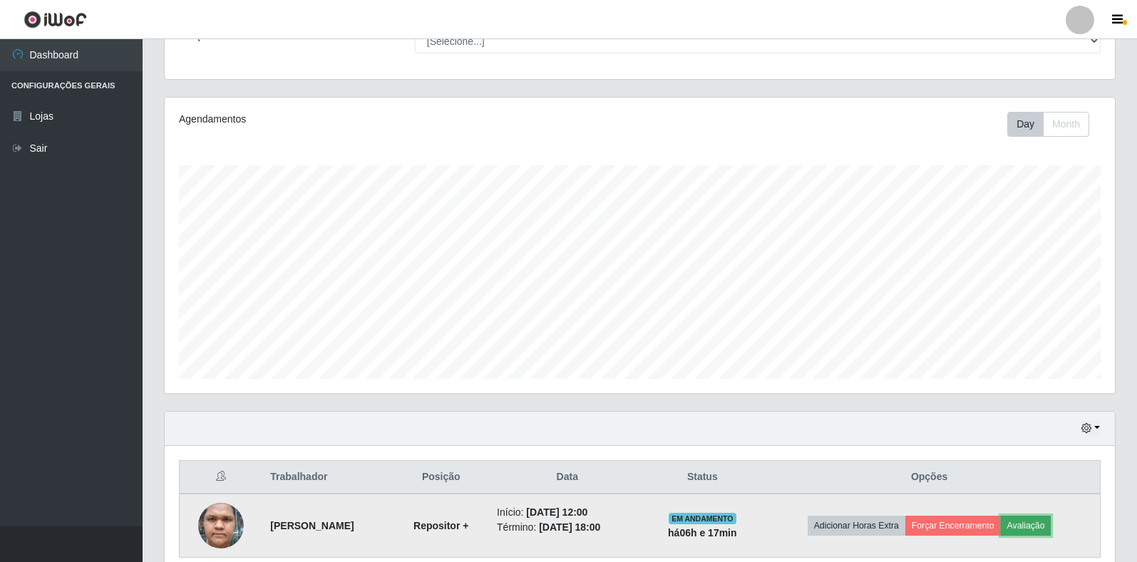
click at [1040, 522] on button "Avaliação" at bounding box center [1026, 526] width 51 height 20
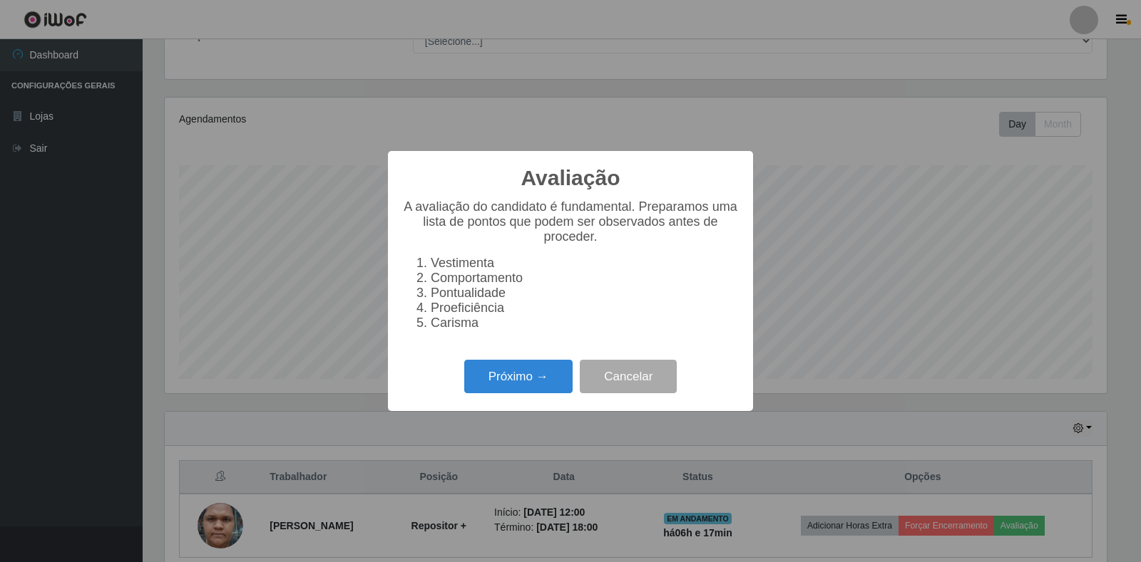
scroll to position [296, 942]
click at [533, 393] on button "Próximo →" at bounding box center [518, 377] width 108 height 34
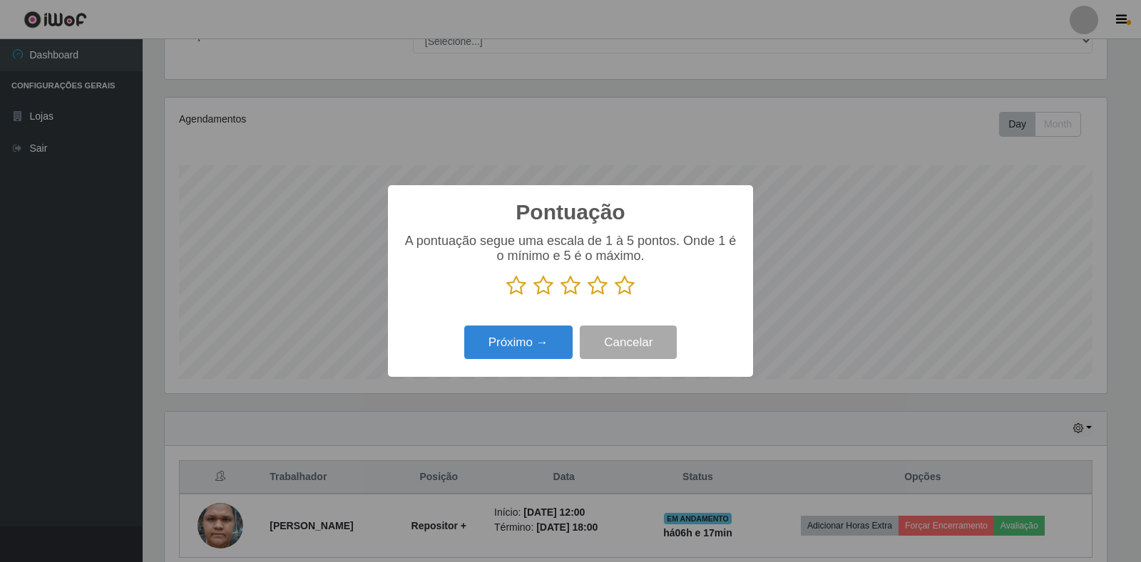
click at [622, 292] on icon at bounding box center [624, 285] width 20 height 21
click at [614, 297] on input "radio" at bounding box center [614, 297] width 0 height 0
click at [556, 352] on button "Próximo →" at bounding box center [518, 343] width 108 height 34
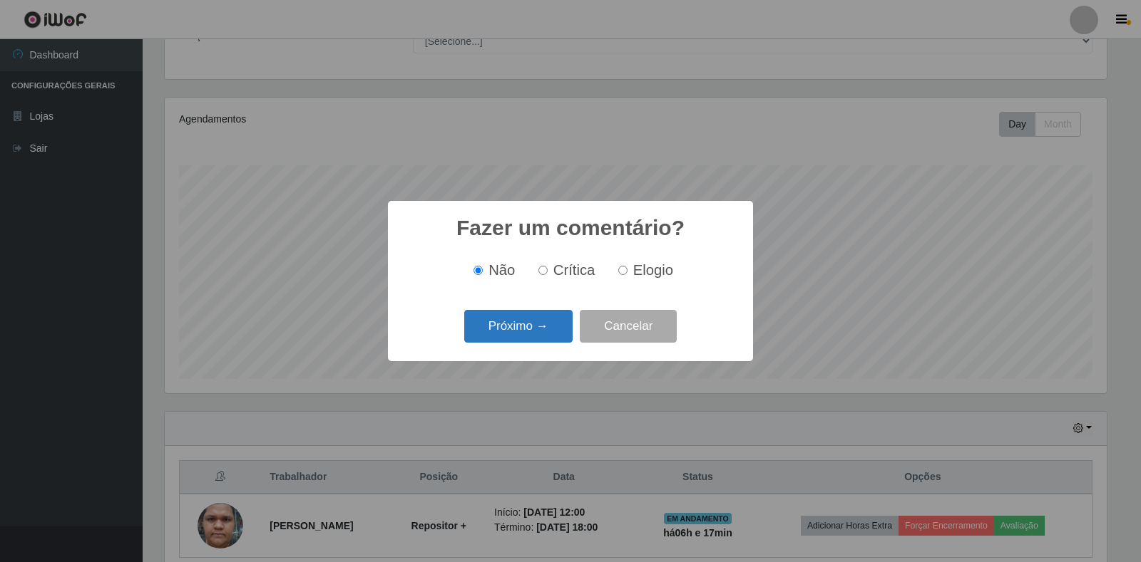
click at [531, 326] on button "Próximo →" at bounding box center [518, 327] width 108 height 34
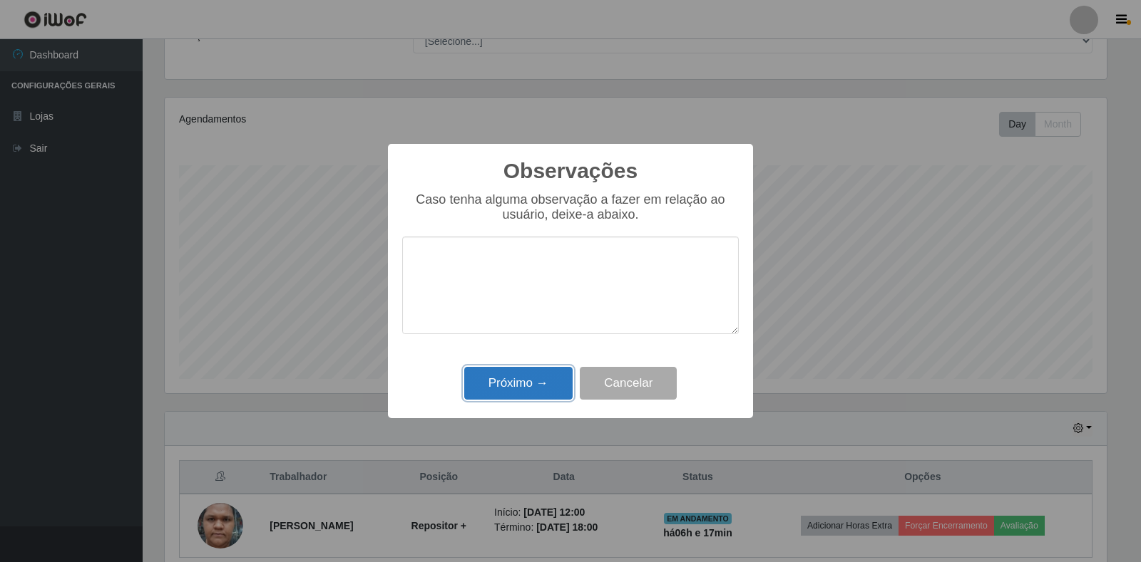
click at [537, 388] on button "Próximo →" at bounding box center [518, 384] width 108 height 34
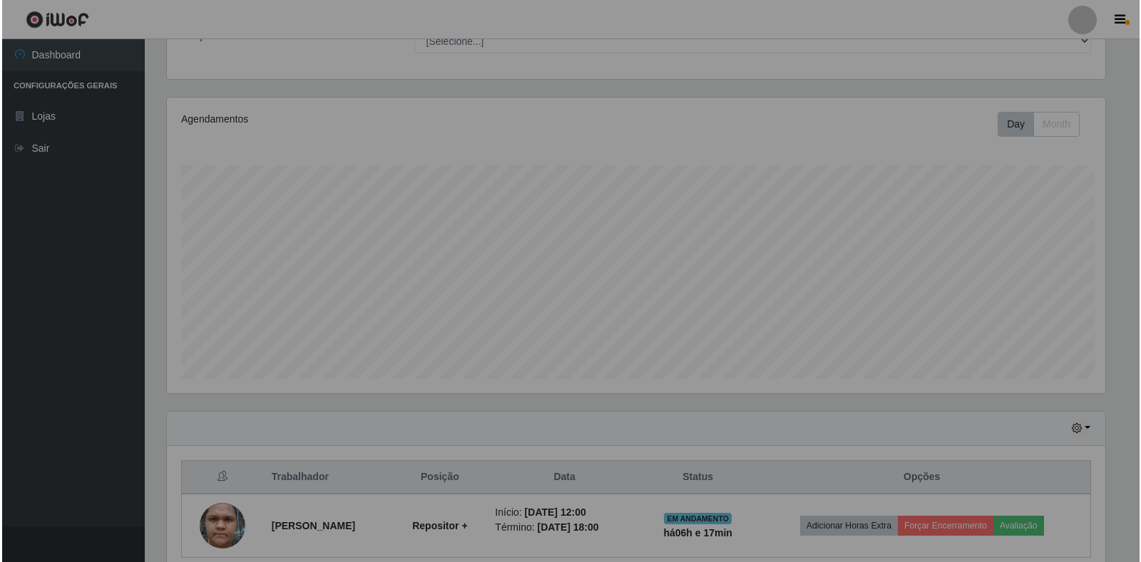
scroll to position [296, 950]
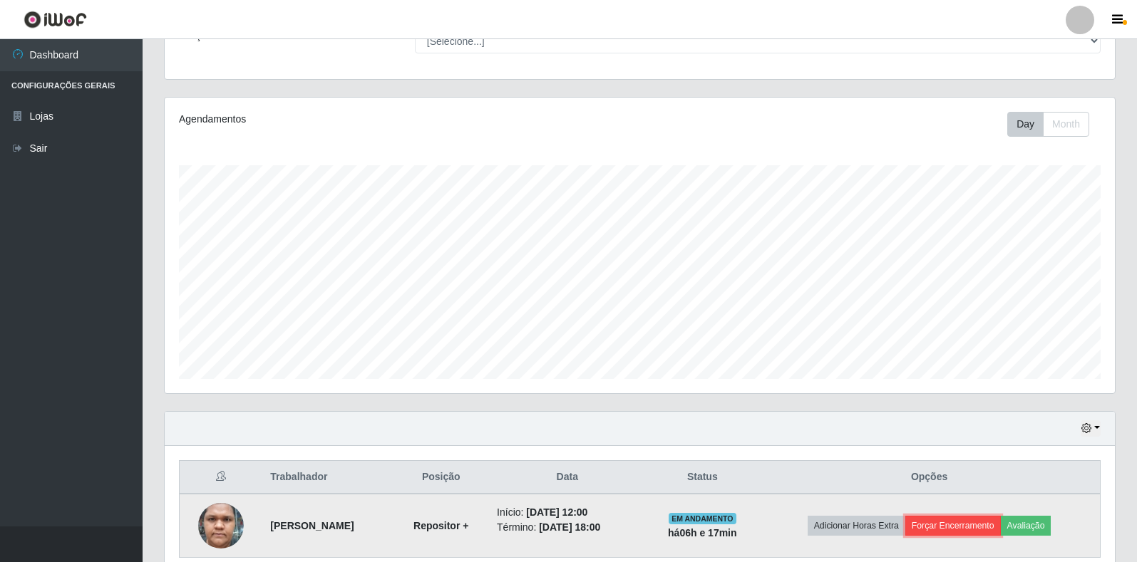
click at [964, 533] on button "Forçar Encerramento" at bounding box center [953, 526] width 96 height 20
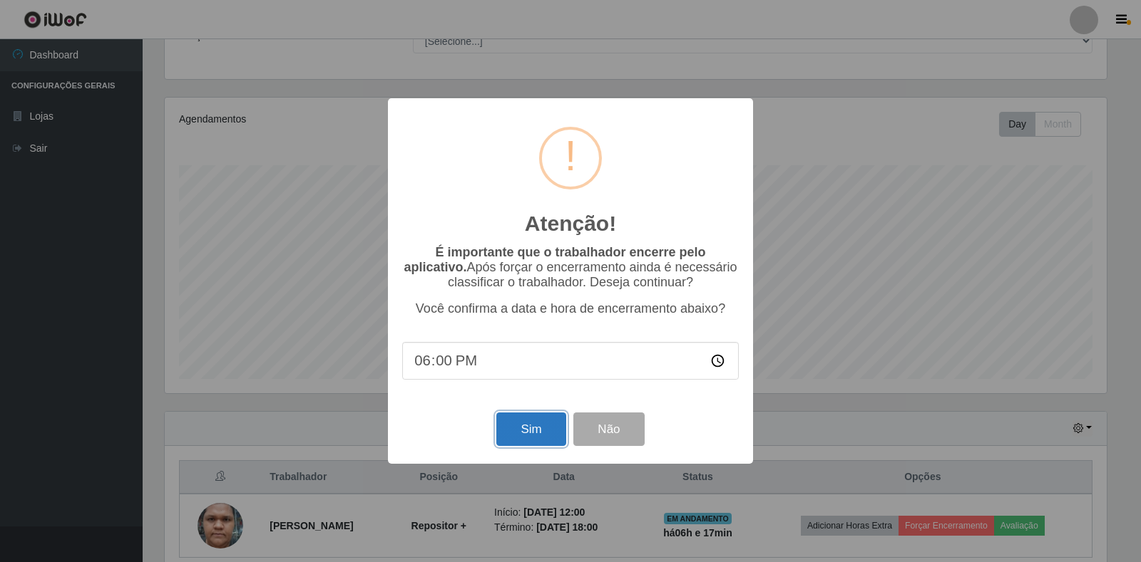
click at [537, 446] on button "Sim" at bounding box center [530, 430] width 69 height 34
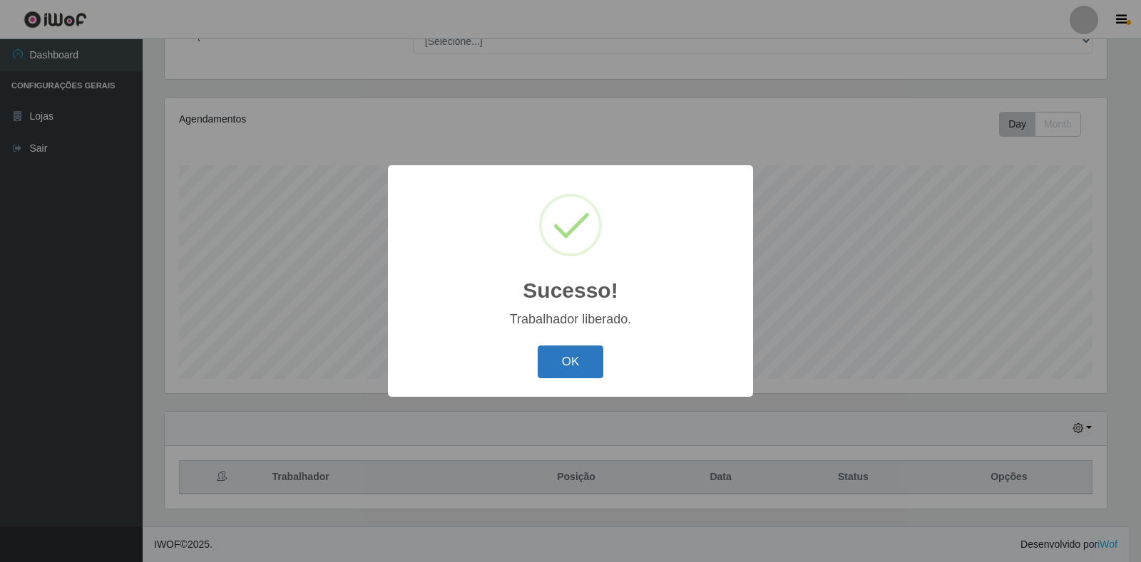
click at [582, 367] on button "OK" at bounding box center [570, 363] width 66 height 34
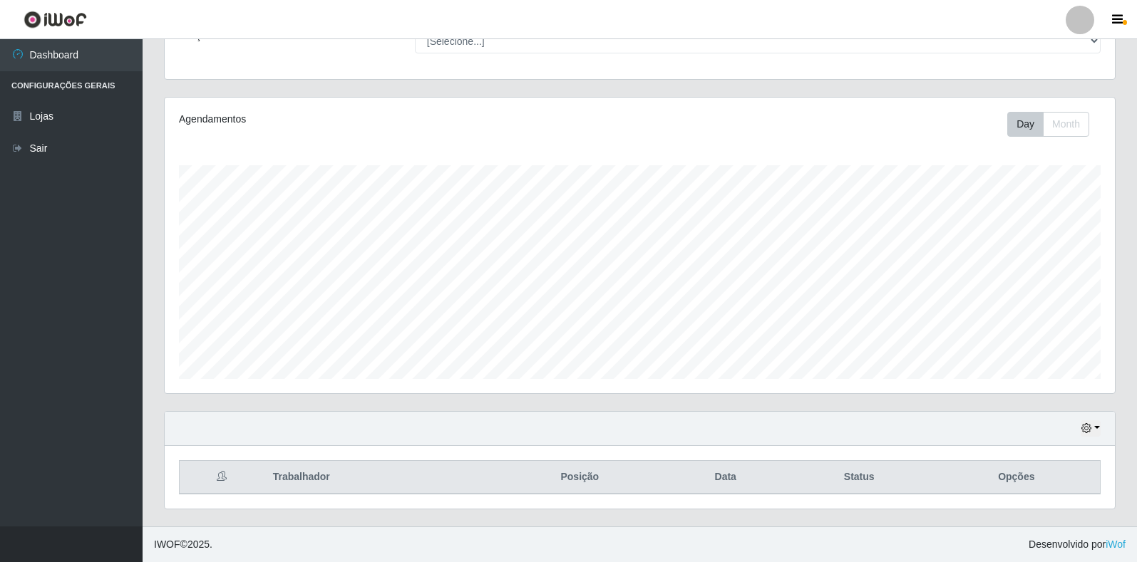
scroll to position [296, 950]
